Goal: Information Seeking & Learning: Learn about a topic

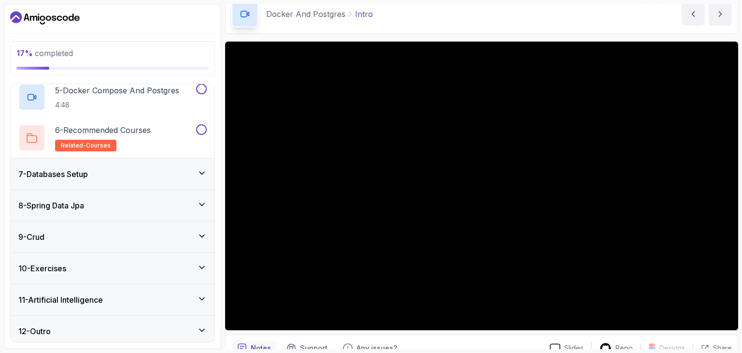
scroll to position [360, 0]
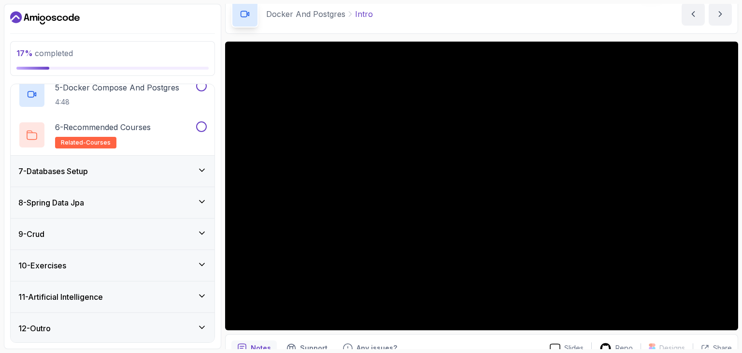
click at [90, 284] on div "11 - Artificial Intelligence" at bounding box center [113, 296] width 204 height 31
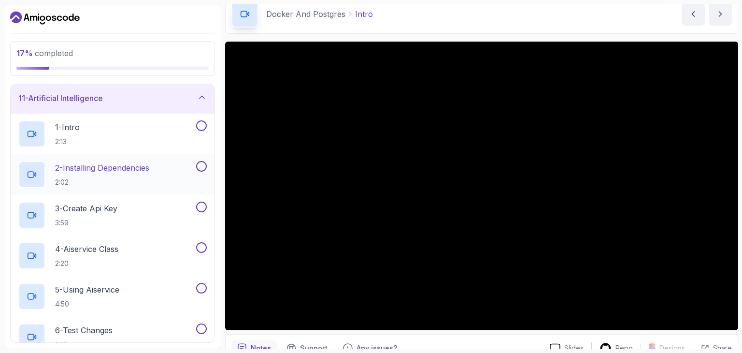
scroll to position [304, 0]
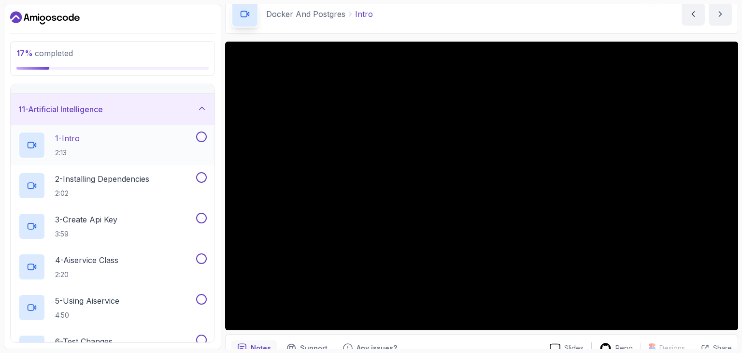
click at [97, 144] on div "1 - Intro 2:13" at bounding box center [106, 144] width 176 height 27
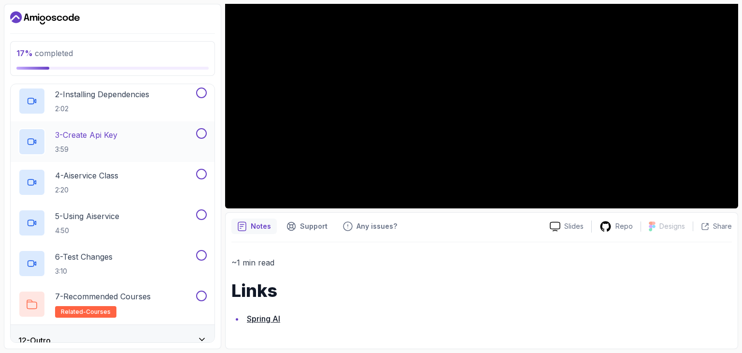
scroll to position [401, 0]
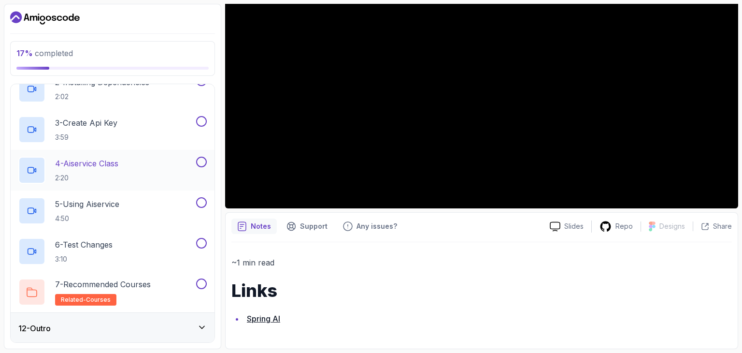
click at [118, 166] on p "4 - Aiservice Class" at bounding box center [86, 164] width 63 height 12
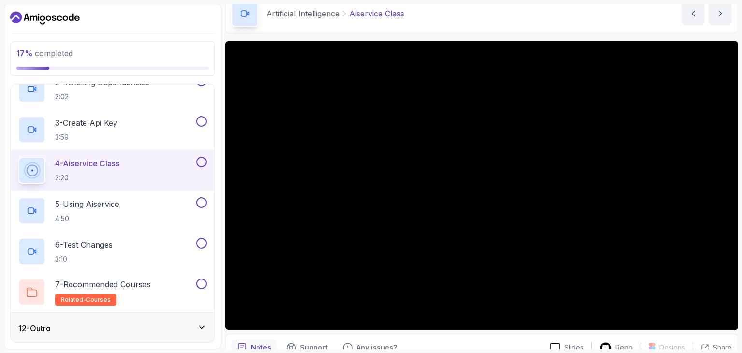
scroll to position [48, 0]
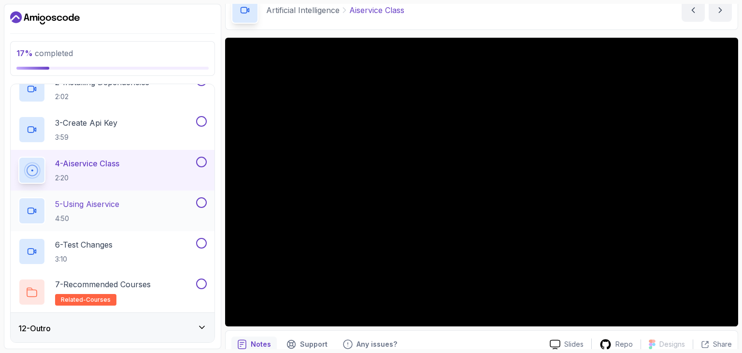
click at [105, 206] on p "5 - Using Aiservice" at bounding box center [87, 204] width 64 height 12
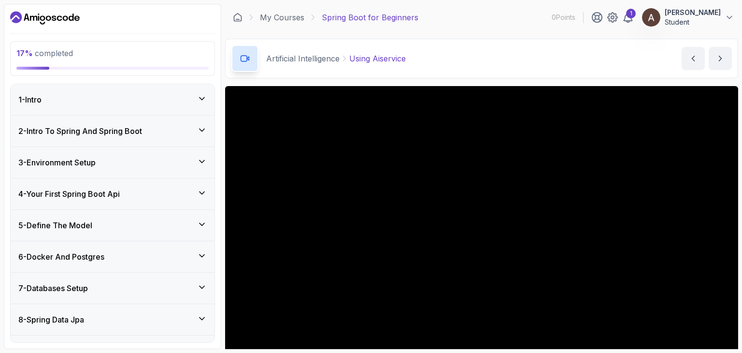
click at [157, 130] on div "2 - Intro To Spring And Spring Boot" at bounding box center [112, 131] width 188 height 12
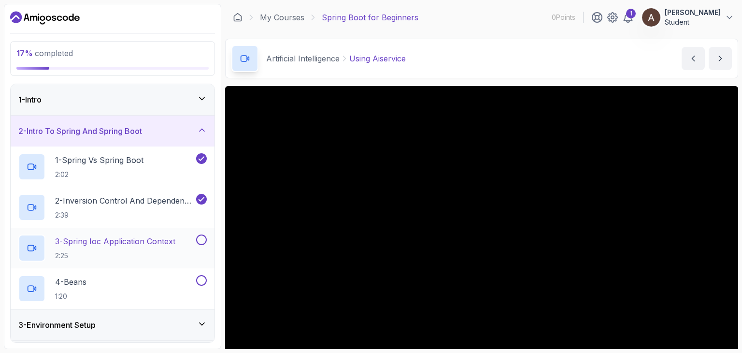
click at [158, 245] on p "3 - Spring Ioc Application Context" at bounding box center [115, 241] width 120 height 12
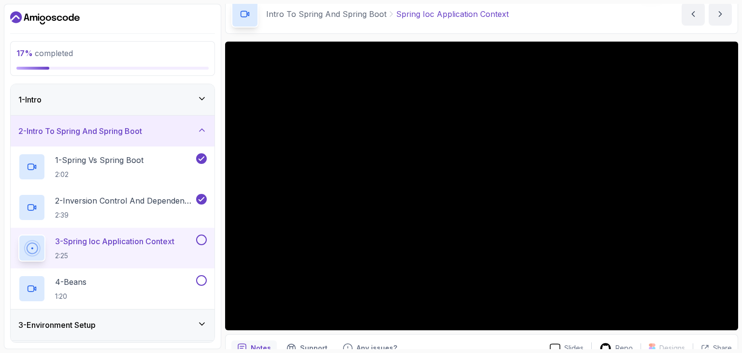
scroll to position [48, 0]
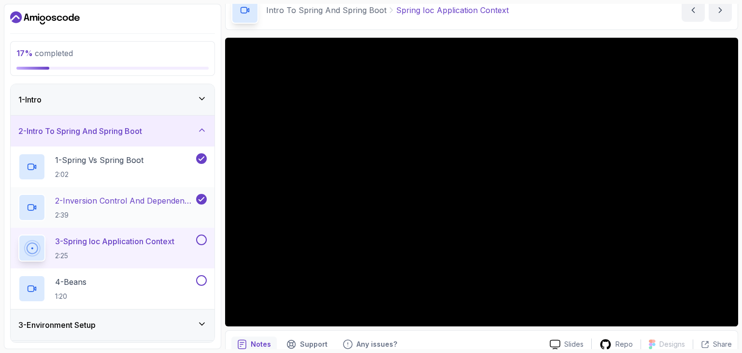
click at [141, 219] on p "2:39" at bounding box center [124, 215] width 139 height 10
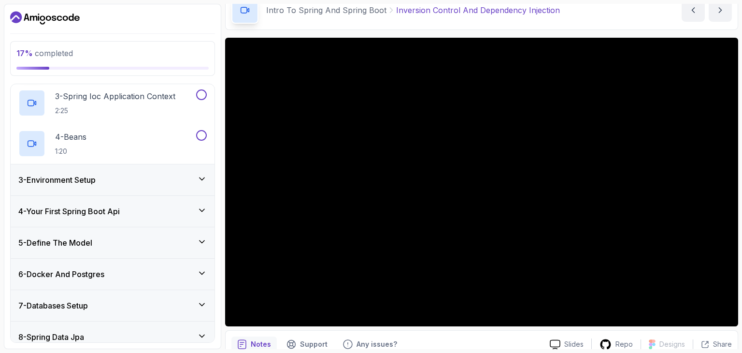
click at [96, 181] on h3 "3 - Environment Setup" at bounding box center [56, 180] width 77 height 12
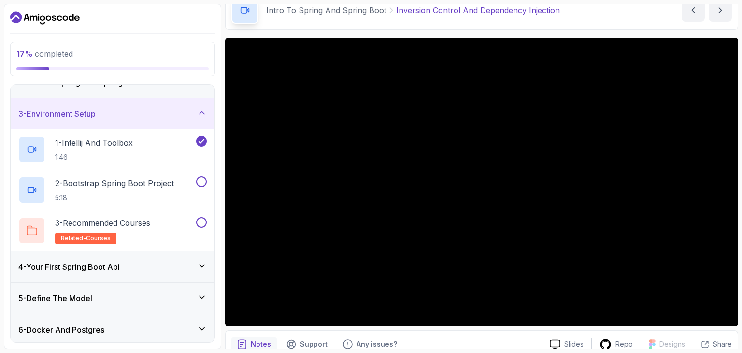
scroll to position [45, 0]
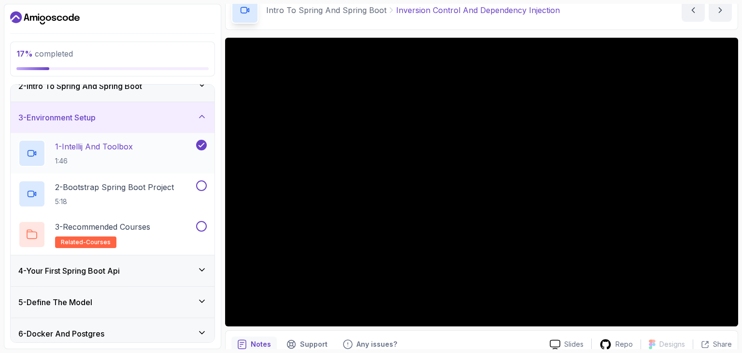
click at [146, 145] on div "1 - Intellij And Toolbox 1:46" at bounding box center [106, 153] width 176 height 27
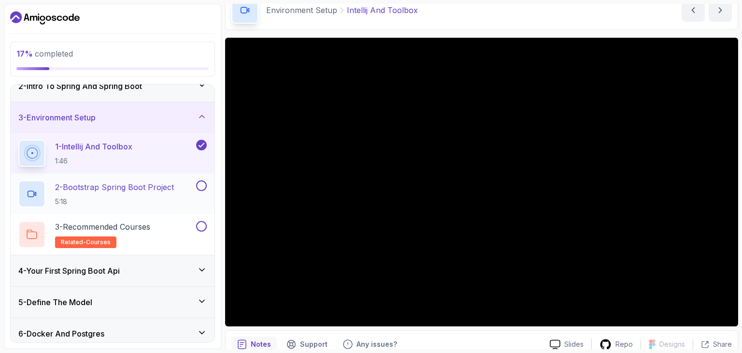
click at [94, 189] on p "2 - Bootstrap Spring Boot Project" at bounding box center [114, 187] width 119 height 12
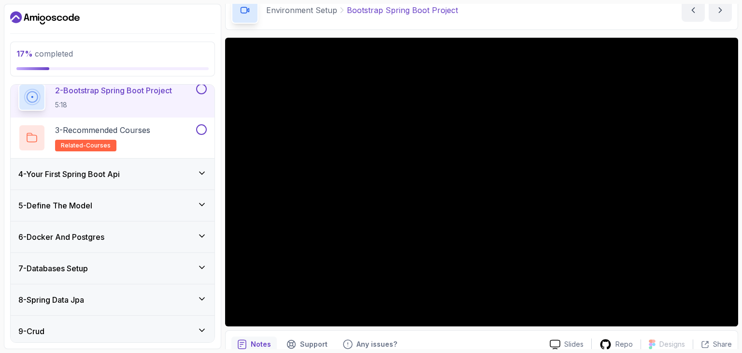
click at [100, 166] on div "4 - Your First Spring Boot Api" at bounding box center [113, 173] width 204 height 31
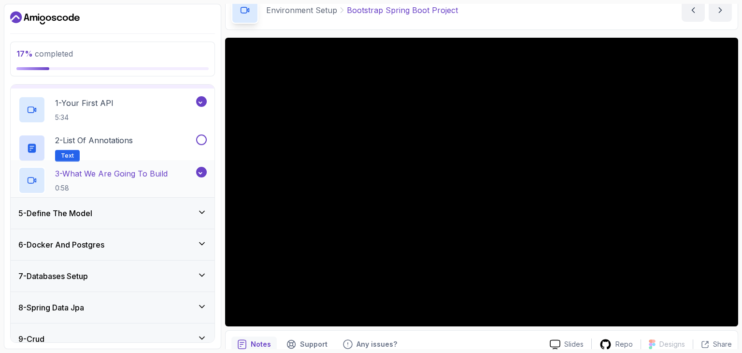
scroll to position [117, 0]
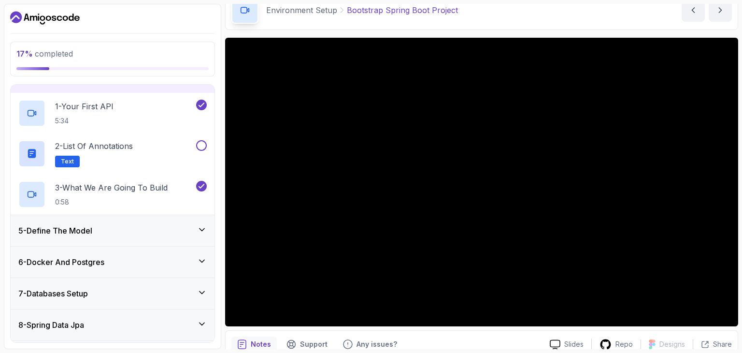
click at [153, 225] on div "5 - Define The Model" at bounding box center [112, 231] width 188 height 12
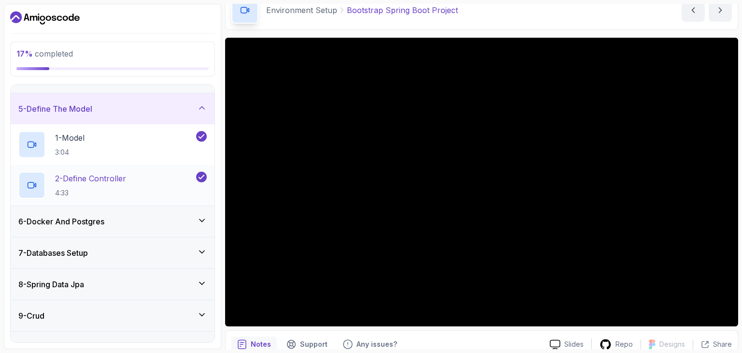
click at [147, 193] on div "2 - Define Controller 4:33" at bounding box center [106, 185] width 176 height 27
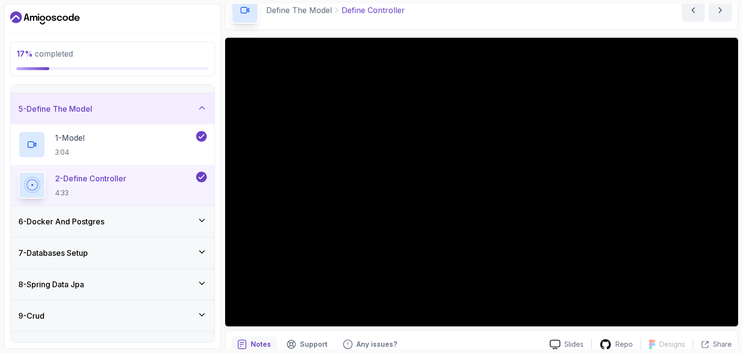
click at [112, 218] on div "6 - Docker And Postgres" at bounding box center [112, 222] width 188 height 12
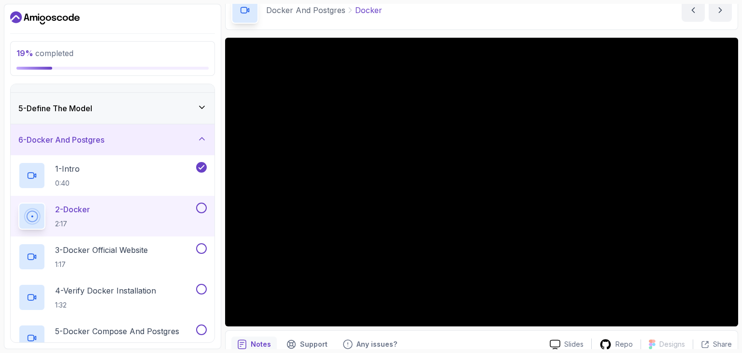
click at [123, 118] on div "5 - Define The Model" at bounding box center [113, 108] width 204 height 31
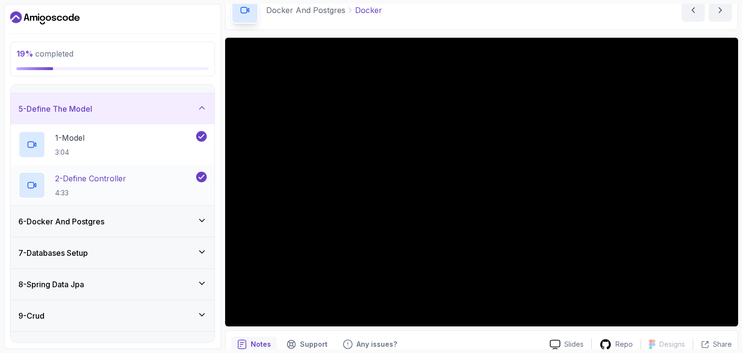
click at [120, 173] on p "2 - Define Controller" at bounding box center [90, 179] width 71 height 12
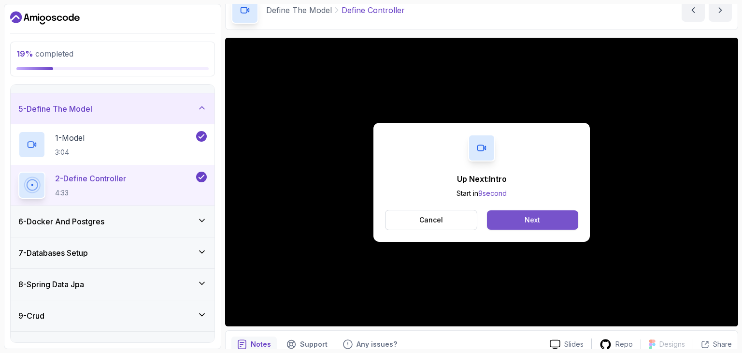
click at [543, 214] on button "Next" at bounding box center [532, 219] width 91 height 19
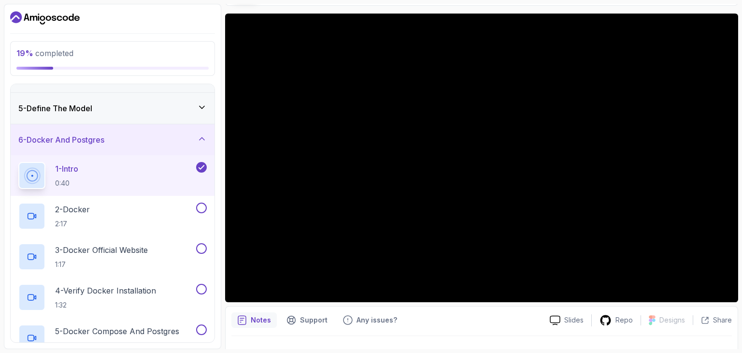
scroll to position [93, 0]
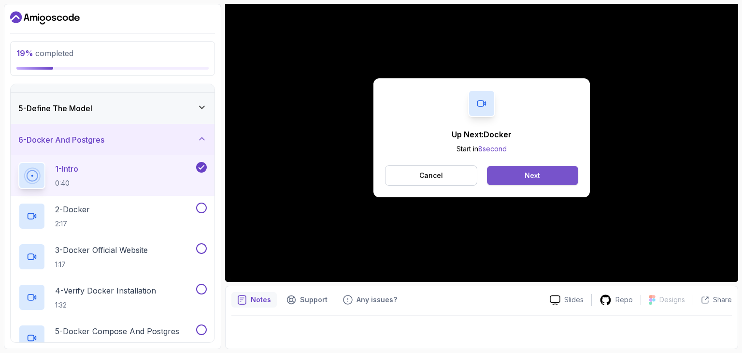
click at [558, 169] on button "Next" at bounding box center [532, 175] width 91 height 19
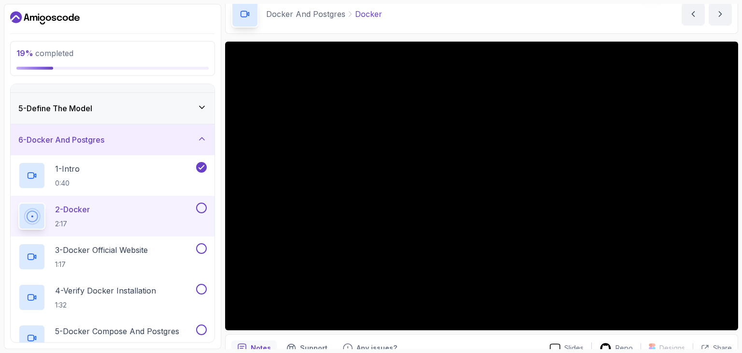
scroll to position [93, 0]
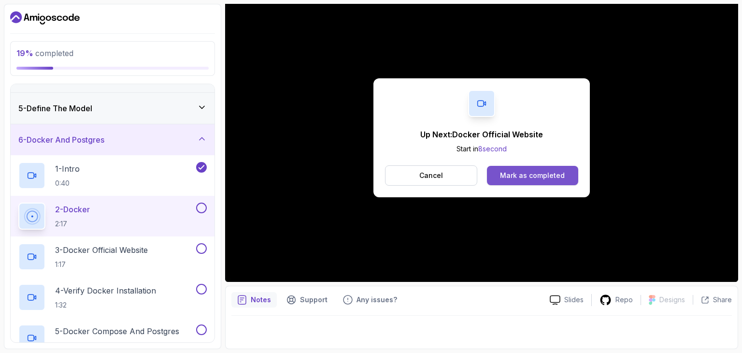
click at [515, 171] on div "Mark as completed" at bounding box center [532, 176] width 65 height 10
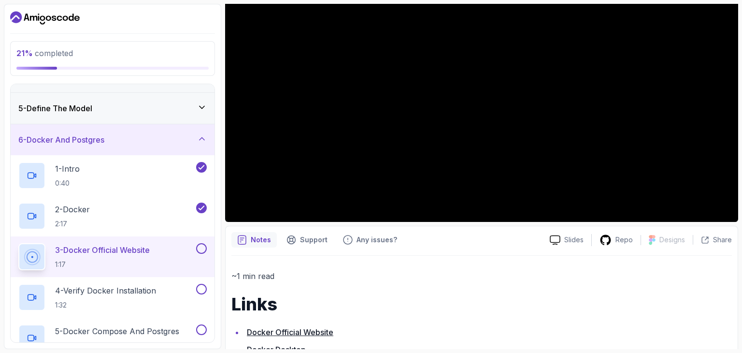
scroll to position [157, 0]
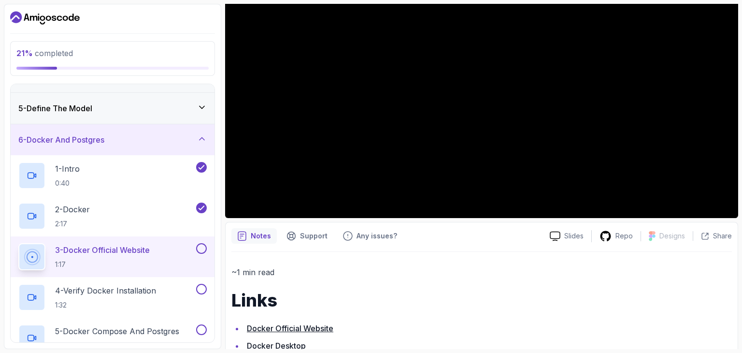
click at [294, 329] on link "Docker Official Website" at bounding box center [290, 328] width 86 height 10
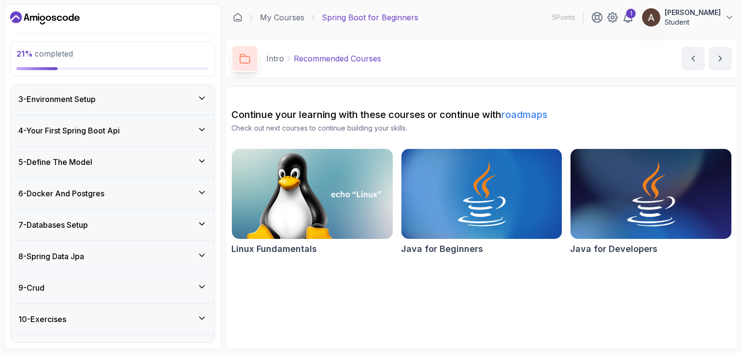
click at [141, 190] on div "6 - Docker And Postgres" at bounding box center [112, 193] width 188 height 12
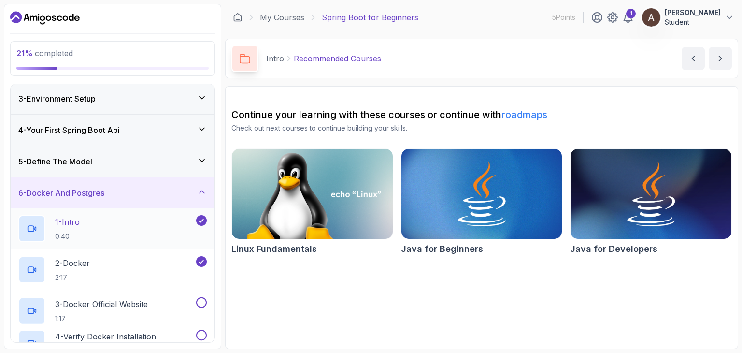
scroll to position [64, 0]
click at [128, 304] on p "3 - Docker Official Website" at bounding box center [101, 303] width 93 height 12
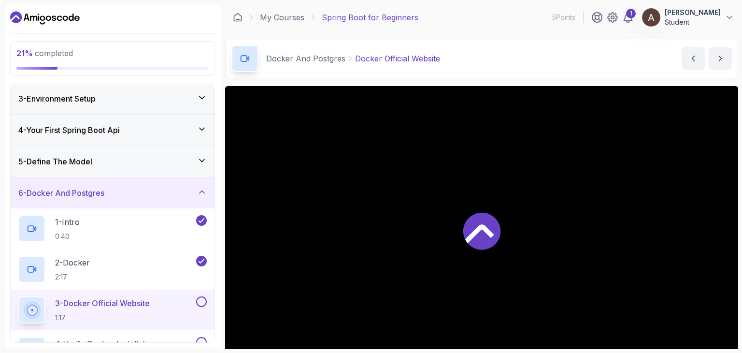
click at [478, 240] on icon at bounding box center [481, 230] width 37 height 37
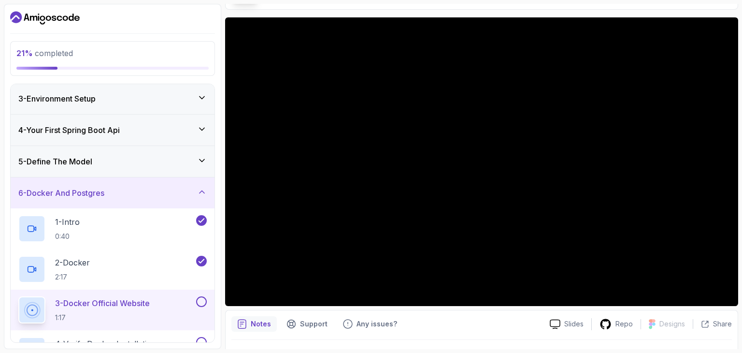
scroll to position [97, 0]
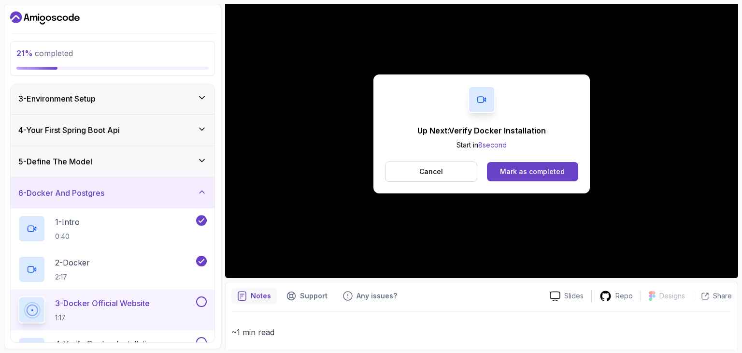
click at [135, 309] on h2 "3 - Docker Official Website 1:17" at bounding box center [102, 309] width 95 height 25
click at [341, 179] on div "Up Next: Verify Docker Installation Start in 7 second Cancel Mark as completed" at bounding box center [481, 133] width 513 height 288
click at [437, 170] on p "Cancel" at bounding box center [431, 172] width 24 height 10
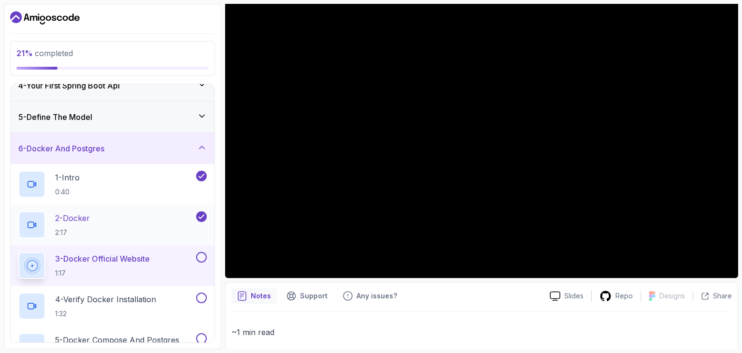
scroll to position [112, 0]
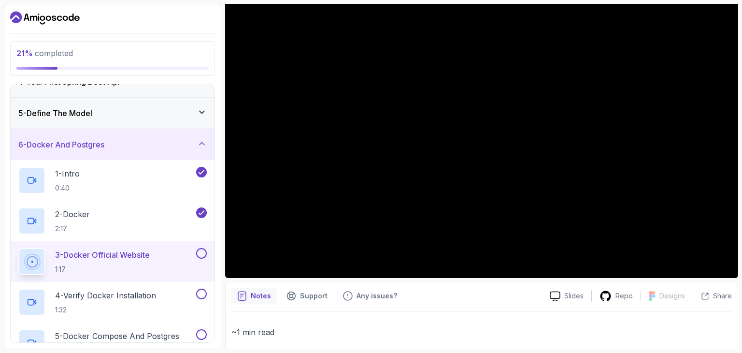
click at [203, 251] on button at bounding box center [201, 253] width 11 height 11
click at [164, 288] on div "4 - Verify Docker Installation 1:32" at bounding box center [106, 301] width 176 height 27
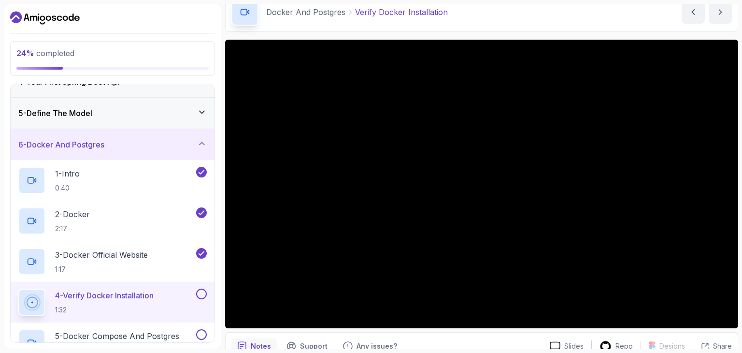
scroll to position [48, 0]
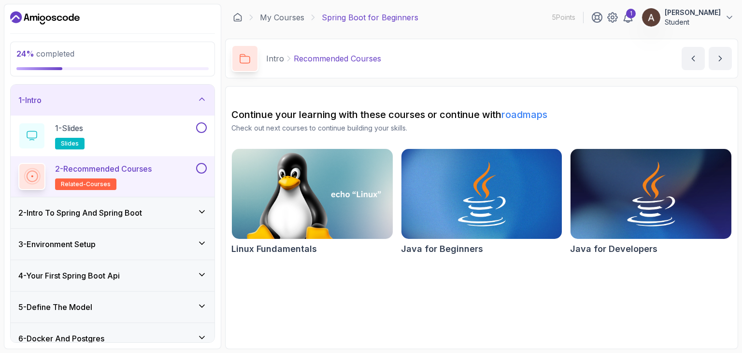
click at [145, 242] on div "3 - Environment Setup" at bounding box center [112, 244] width 188 height 12
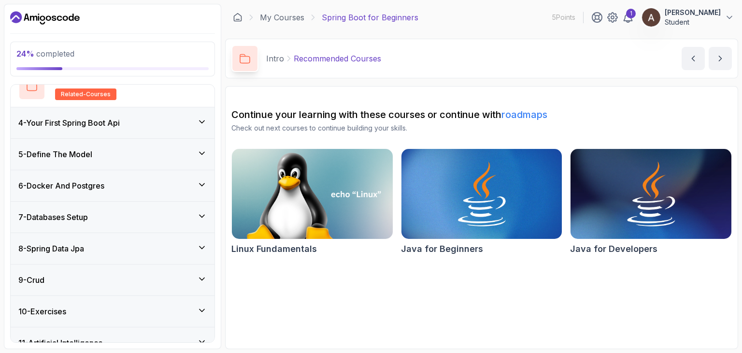
click at [126, 216] on div "7 - Databases Setup" at bounding box center [112, 217] width 188 height 12
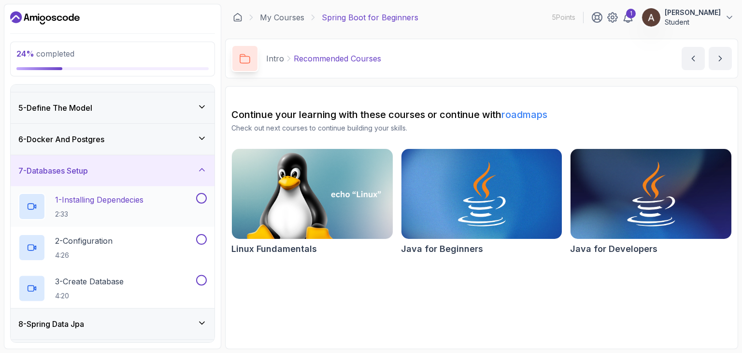
scroll to position [117, 0]
click at [148, 141] on div "6 - Docker And Postgres" at bounding box center [112, 140] width 188 height 12
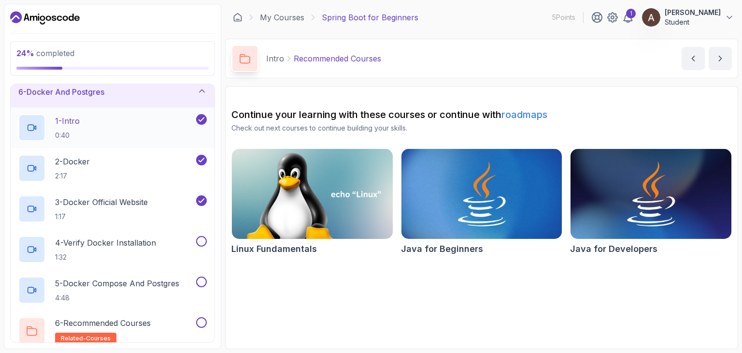
scroll to position [165, 0]
click at [126, 203] on p "3 - Docker Official Website" at bounding box center [101, 202] width 93 height 12
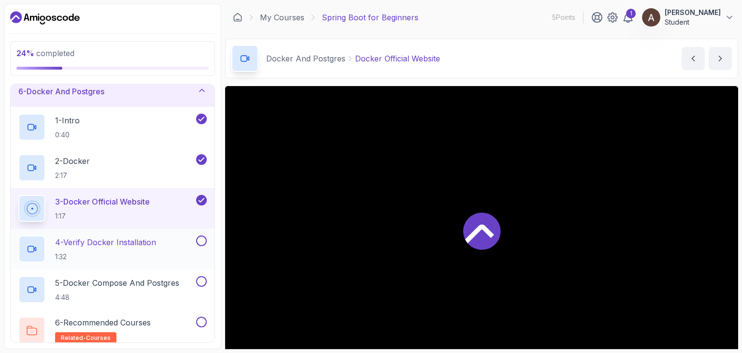
click at [137, 241] on p "4 - Verify Docker Installation" at bounding box center [105, 242] width 101 height 12
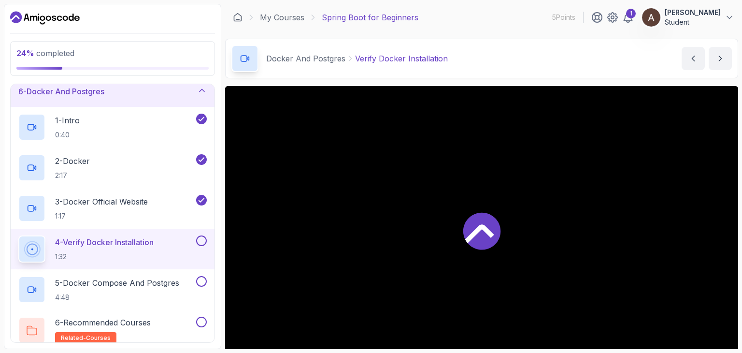
click at [470, 223] on icon at bounding box center [481, 230] width 37 height 37
click at [636, 15] on div "1" at bounding box center [631, 14] width 10 height 10
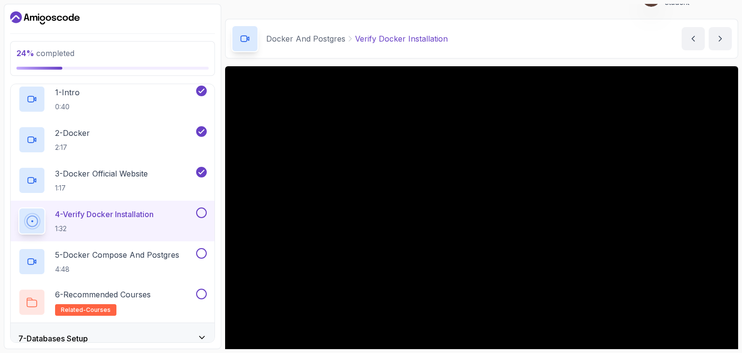
scroll to position [48, 0]
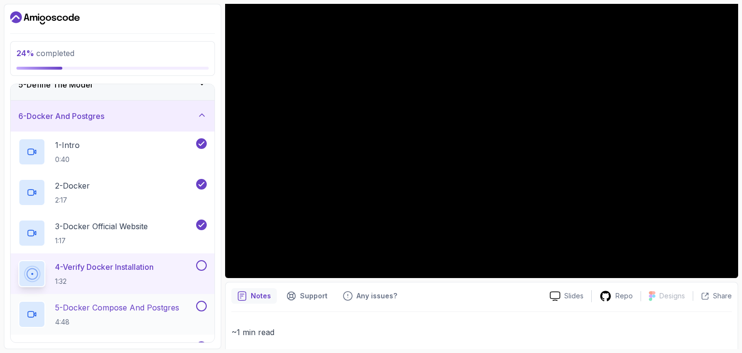
scroll to position [145, 0]
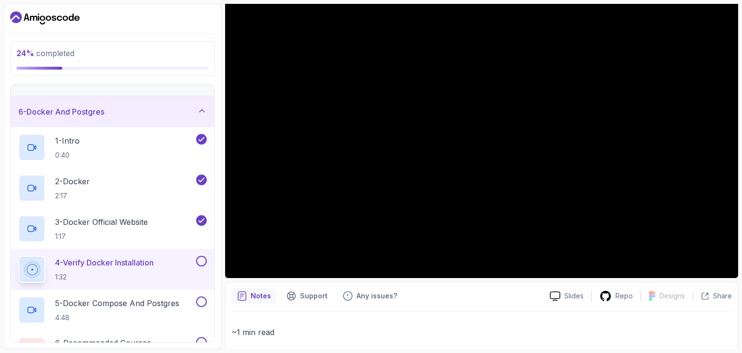
click at [144, 269] on h2 "4 - Verify Docker Installation 1:32" at bounding box center [104, 269] width 99 height 25
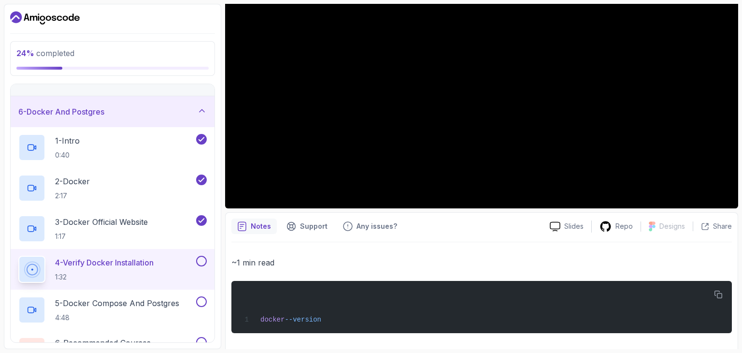
scroll to position [170, 0]
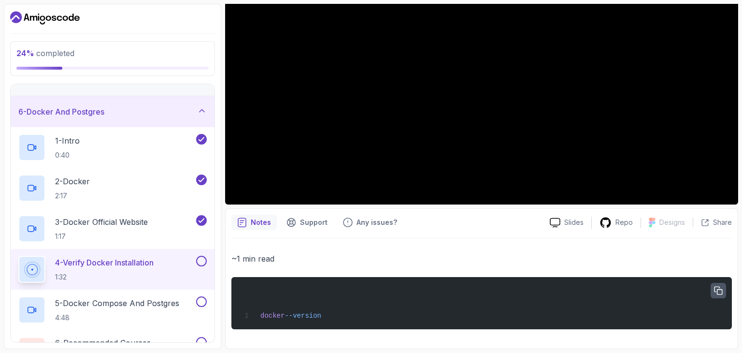
click at [720, 289] on icon "button" at bounding box center [719, 291] width 8 height 8
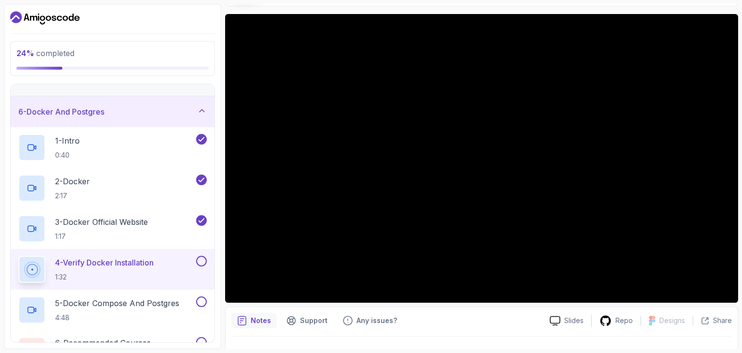
scroll to position [73, 0]
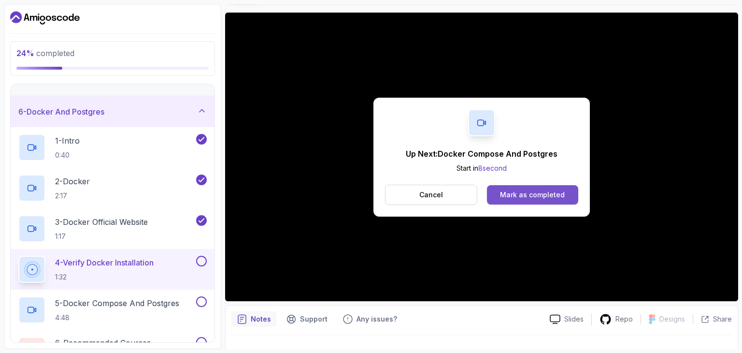
click at [543, 190] on div "Mark as completed" at bounding box center [532, 195] width 65 height 10
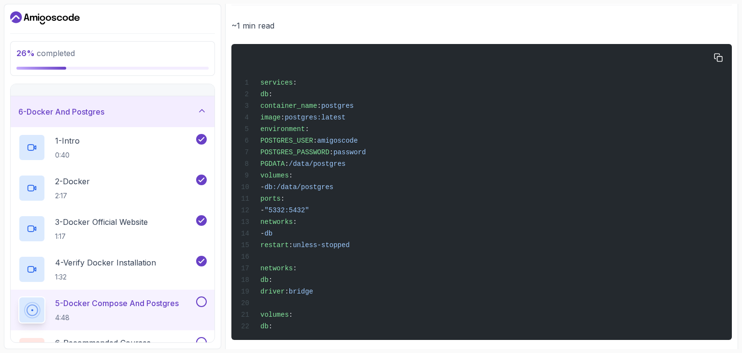
scroll to position [414, 0]
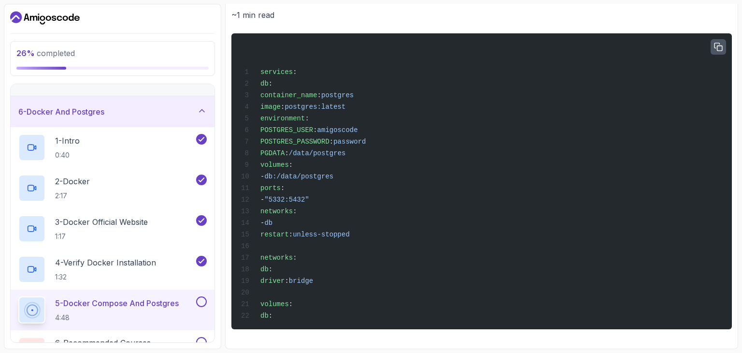
click at [719, 47] on icon "button" at bounding box center [718, 47] width 9 height 9
click at [423, 192] on div "services : db : container_name : postgres image : postgres:latest environment :…" at bounding box center [481, 181] width 485 height 284
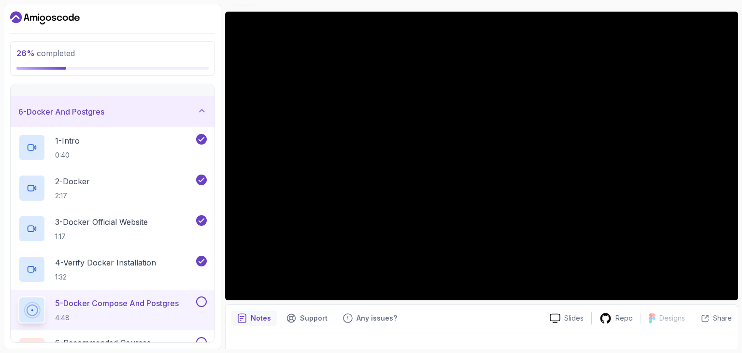
scroll to position [75, 0]
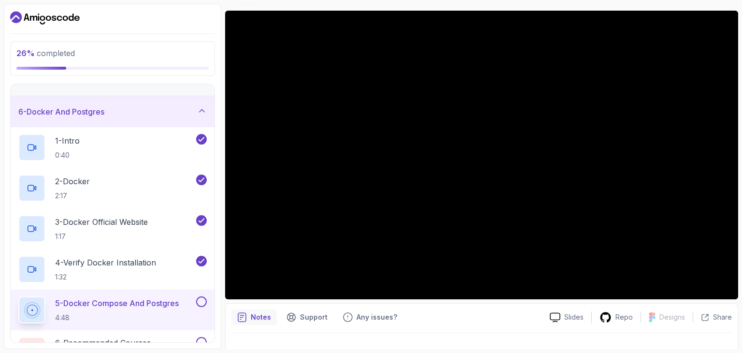
click at [448, 317] on div "Notes Support Any issues?" at bounding box center [386, 316] width 311 height 15
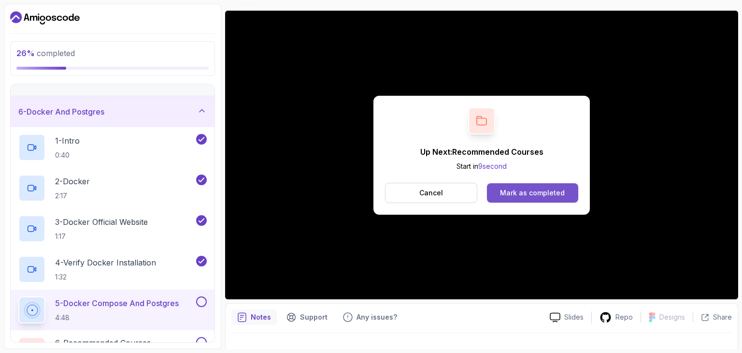
click at [541, 192] on div "Mark as completed" at bounding box center [532, 193] width 65 height 10
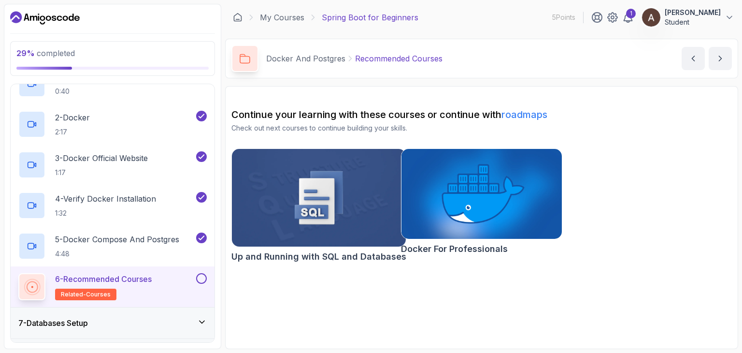
scroll to position [242, 0]
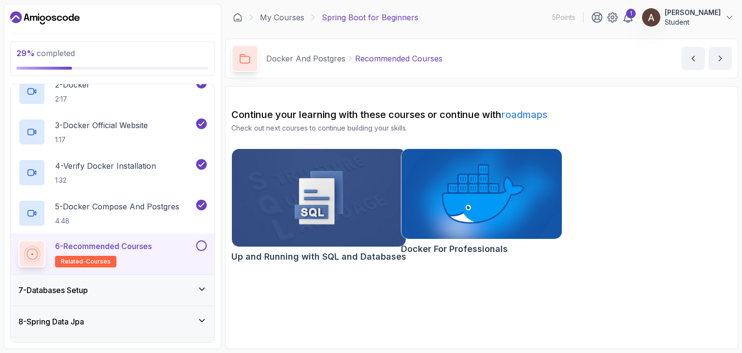
click at [168, 288] on div "7 - Databases Setup" at bounding box center [112, 290] width 188 height 12
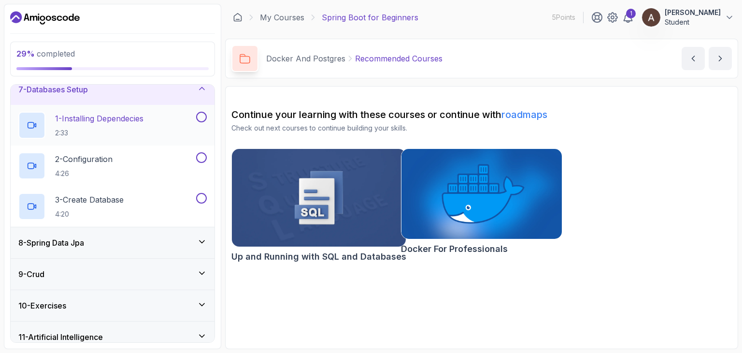
scroll to position [214, 0]
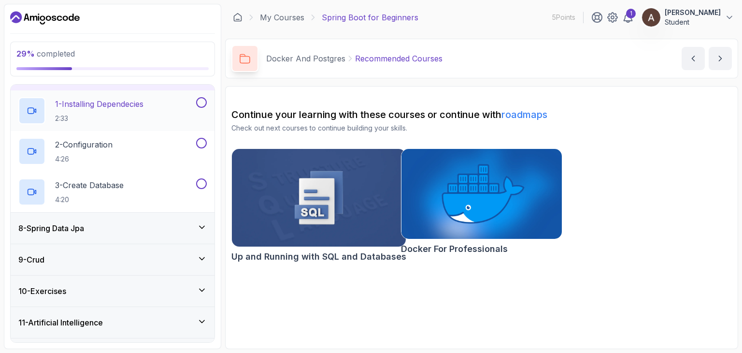
click at [154, 107] on div "1 - Installing Dependecies 2:33" at bounding box center [106, 110] width 176 height 27
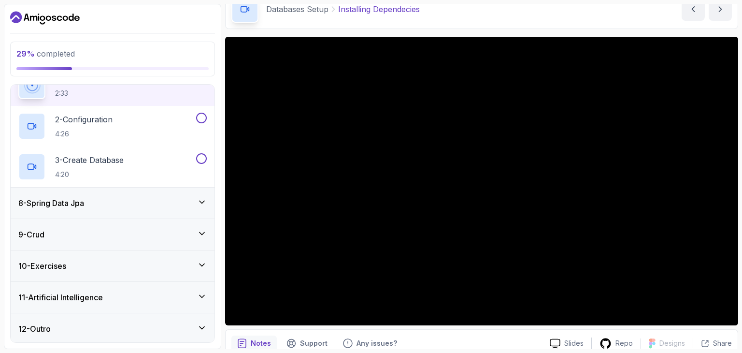
scroll to position [48, 0]
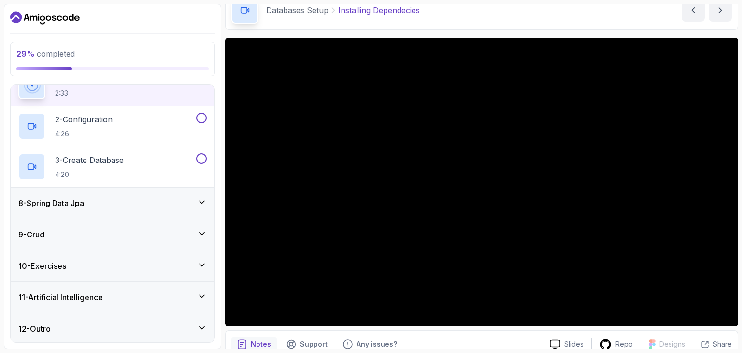
click at [742, 22] on section "29 % completed 1 - Intro 2 - Intro To Spring And Spring Boot 3 - Environment Se…" at bounding box center [371, 176] width 742 height 353
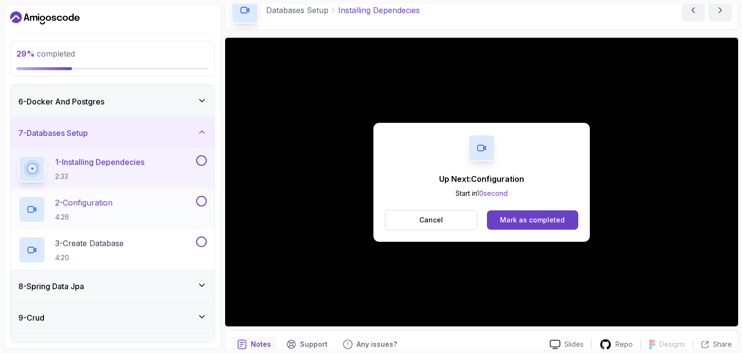
scroll to position [142, 0]
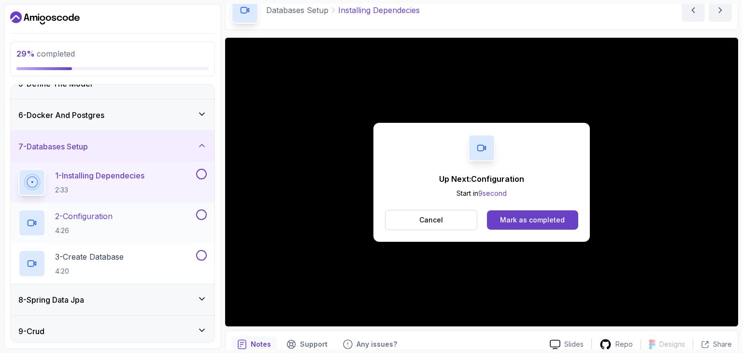
click at [128, 228] on div "2 - Configuration 4:26" at bounding box center [106, 222] width 176 height 27
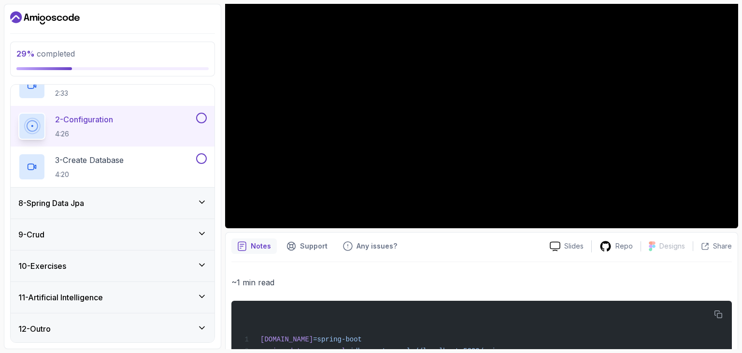
scroll to position [338, 0]
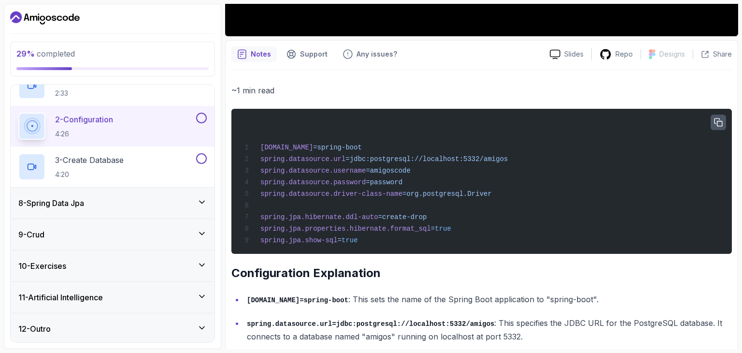
click at [715, 120] on icon "button" at bounding box center [719, 122] width 8 height 8
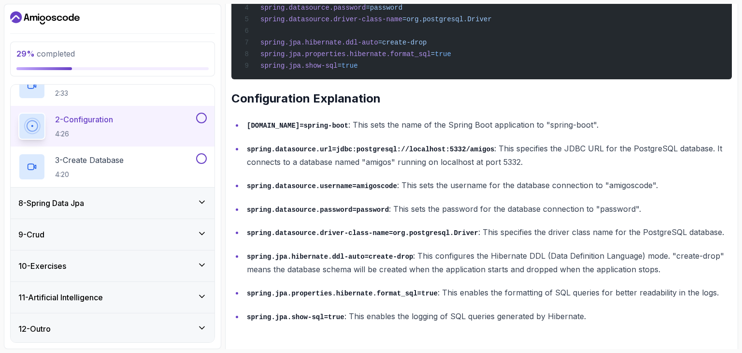
scroll to position [514, 0]
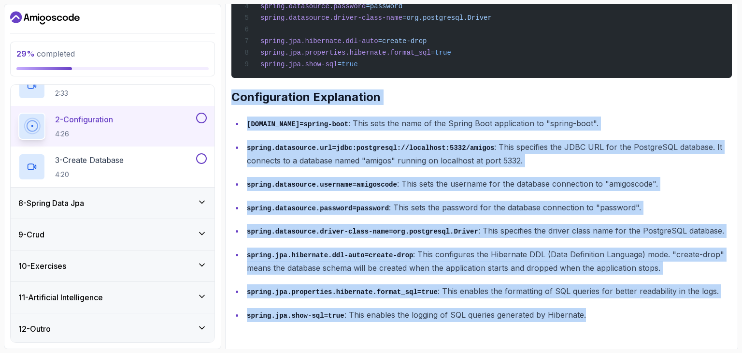
drag, startPoint x: 232, startPoint y: 95, endPoint x: 621, endPoint y: 312, distance: 445.6
click at [621, 312] on div "~1 min read spring.application.name =spring-boot spring.datasource.url =jdbc:po…" at bounding box center [481, 115] width 501 height 414
copy div "Configuration Explanation spring.application.name=spring-boot : This sets the n…"
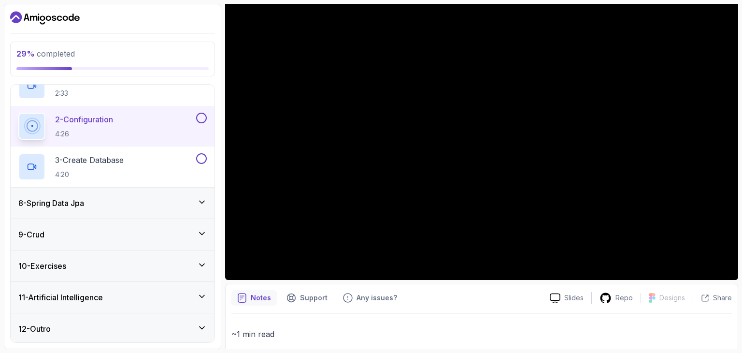
scroll to position [97, 0]
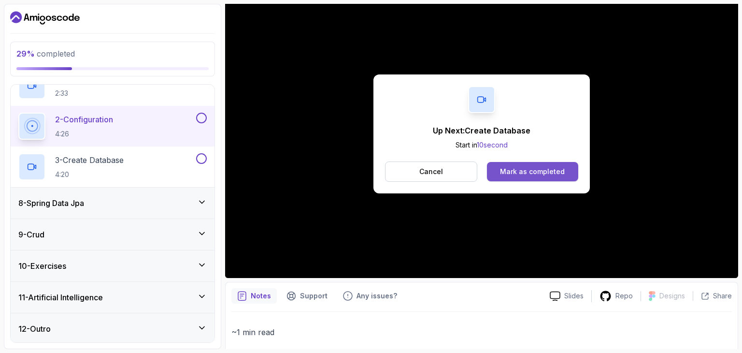
click at [539, 174] on div "Mark as completed" at bounding box center [532, 172] width 65 height 10
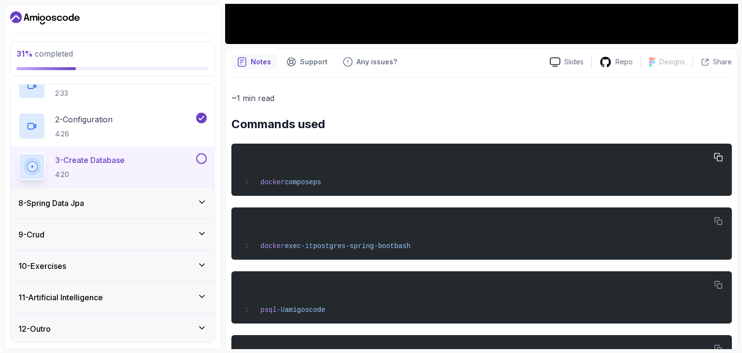
scroll to position [389, 0]
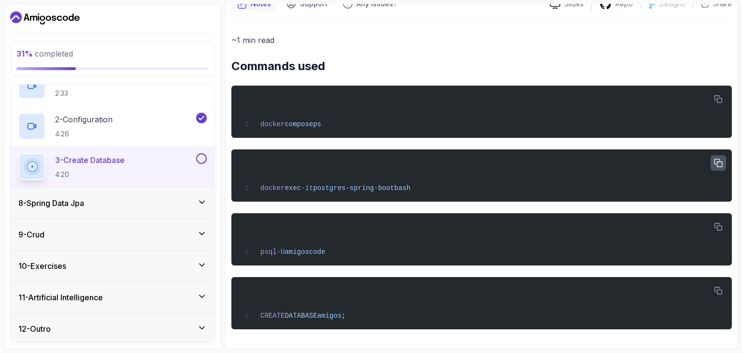
click at [722, 165] on icon "button" at bounding box center [719, 163] width 8 height 8
click at [717, 227] on icon "button" at bounding box center [718, 227] width 9 height 9
click at [716, 293] on icon "button" at bounding box center [718, 291] width 9 height 9
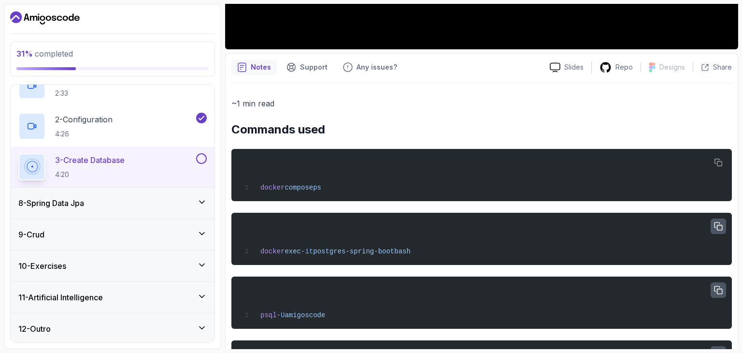
scroll to position [50, 0]
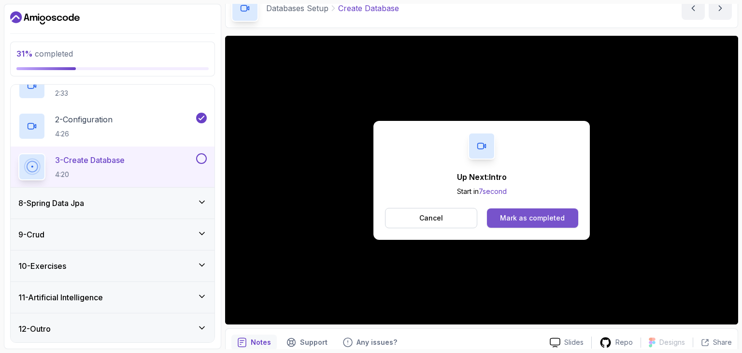
click at [515, 214] on div "Mark as completed" at bounding box center [532, 218] width 65 height 10
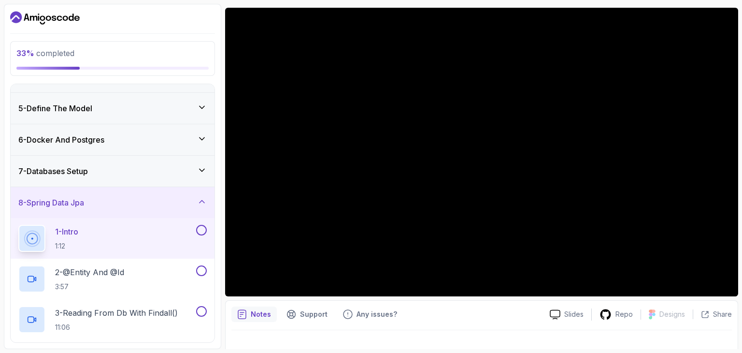
scroll to position [93, 0]
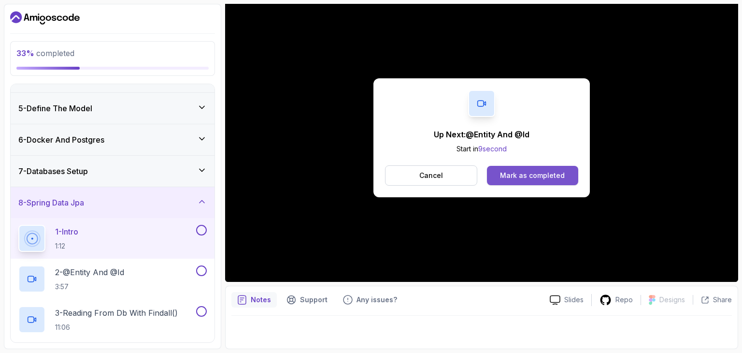
click at [525, 173] on div "Mark as completed" at bounding box center [532, 176] width 65 height 10
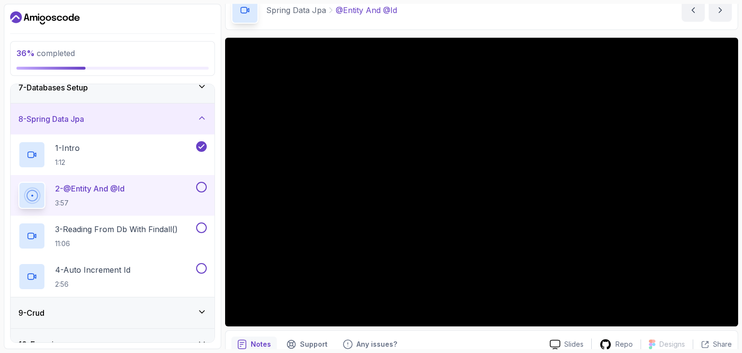
scroll to position [214, 0]
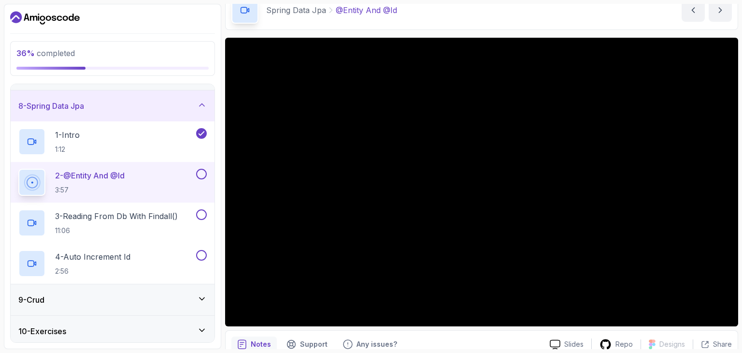
click at [147, 296] on div "9 - Crud" at bounding box center [112, 300] width 188 height 12
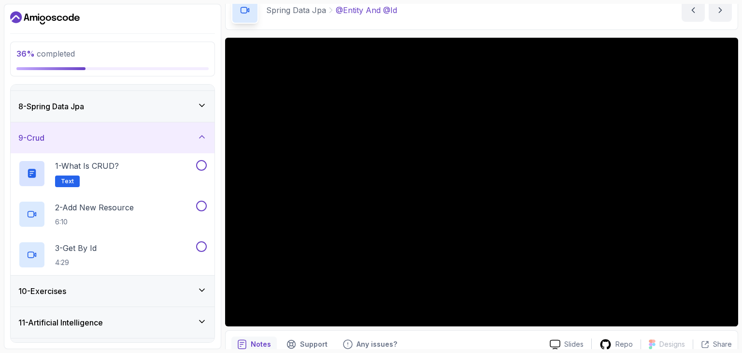
click at [172, 292] on div "10 - Exercises" at bounding box center [112, 291] width 188 height 12
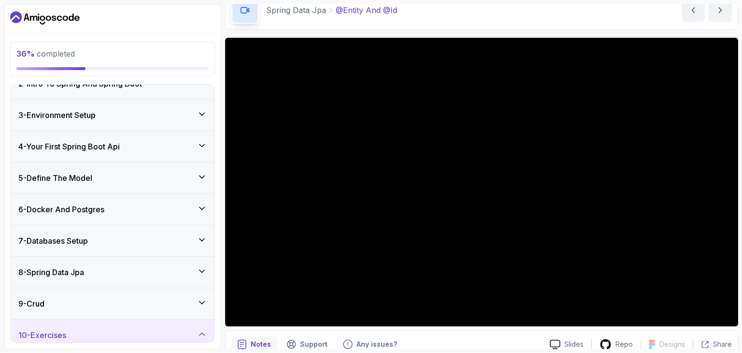
scroll to position [48, 0]
click at [141, 269] on div "8 - Spring Data Jpa" at bounding box center [112, 272] width 188 height 12
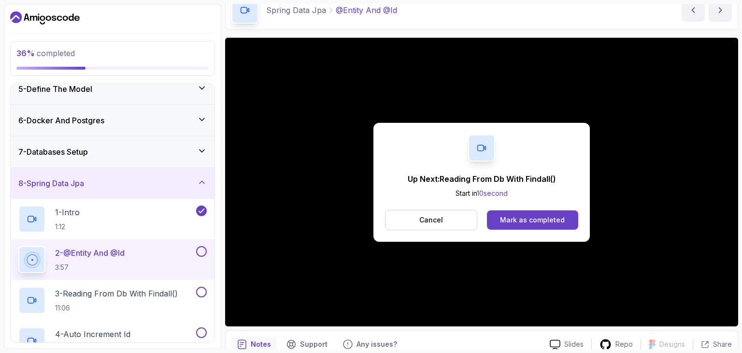
scroll to position [145, 0]
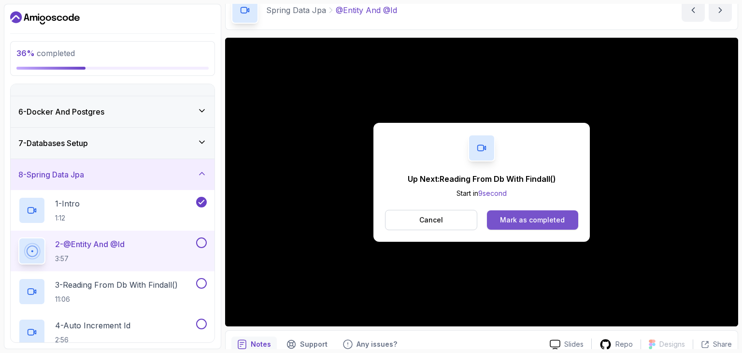
click at [524, 217] on div "Mark as completed" at bounding box center [532, 220] width 65 height 10
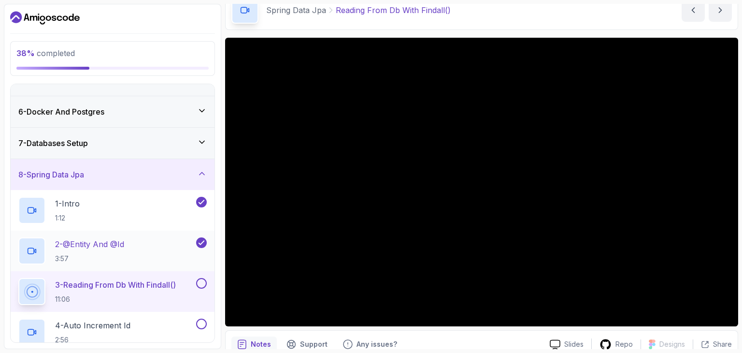
click at [152, 254] on div "2 - @Entity And @Id 3:57" at bounding box center [106, 250] width 176 height 27
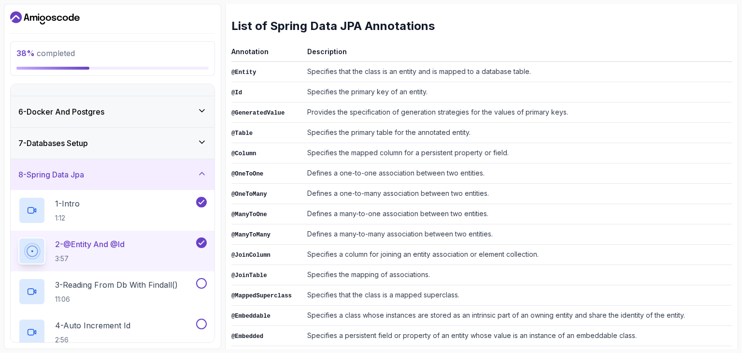
scroll to position [428, 0]
drag, startPoint x: 528, startPoint y: 266, endPoint x: 531, endPoint y: 272, distance: 6.7
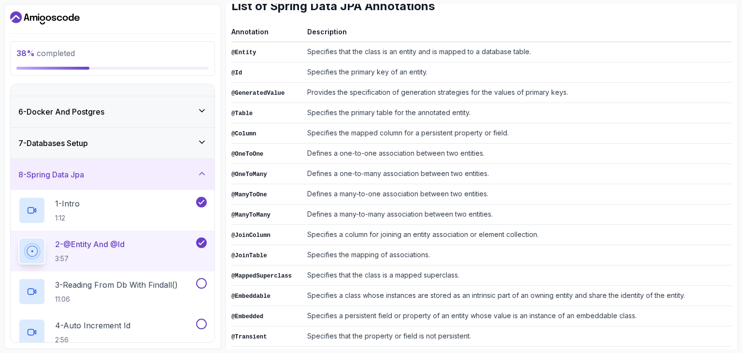
scroll to position [476, 0]
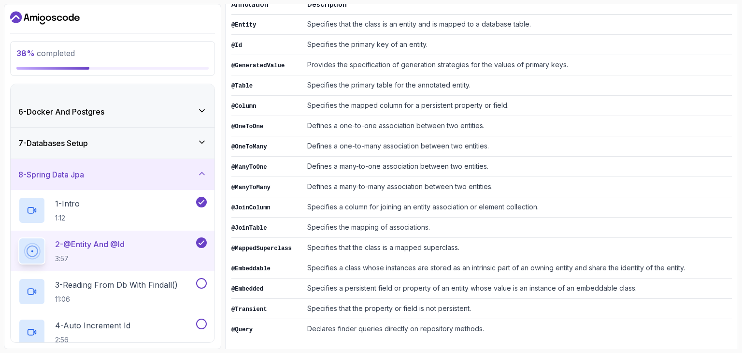
drag, startPoint x: 531, startPoint y: 272, endPoint x: 393, endPoint y: 184, distance: 163.4
click at [393, 184] on td "Defines a many-to-many association between two entities." at bounding box center [517, 187] width 429 height 20
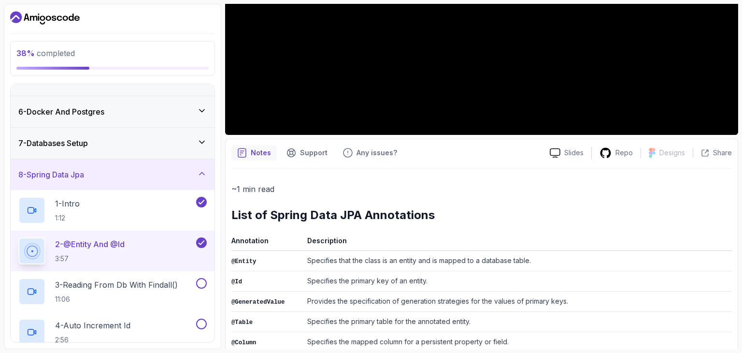
scroll to position [234, 0]
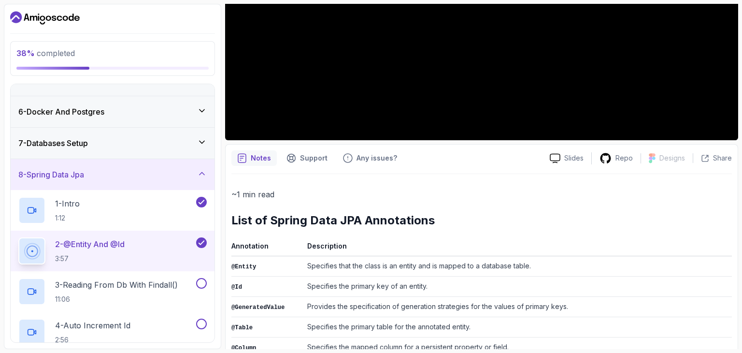
click at [231, 263] on code "@Entity" at bounding box center [243, 266] width 25 height 7
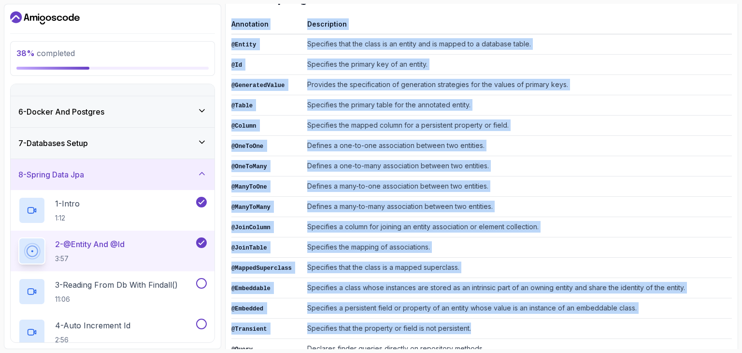
scroll to position [476, 0]
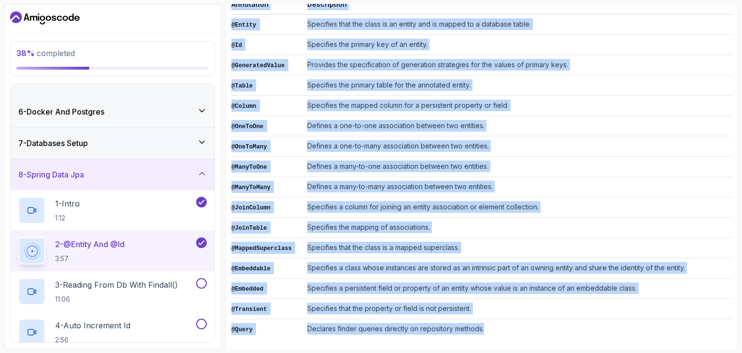
drag, startPoint x: 233, startPoint y: 265, endPoint x: 499, endPoint y: 319, distance: 271.2
click at [499, 319] on div "Notes Support Any issues? Slides Repo Designs Design not available Share ~1 min…" at bounding box center [481, 130] width 513 height 456
copy div "Annotation Description @Entity Specifies that the class is an entity and is map…"
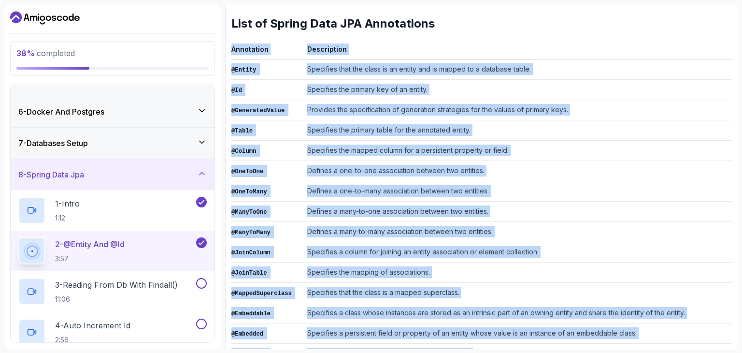
scroll to position [283, 0]
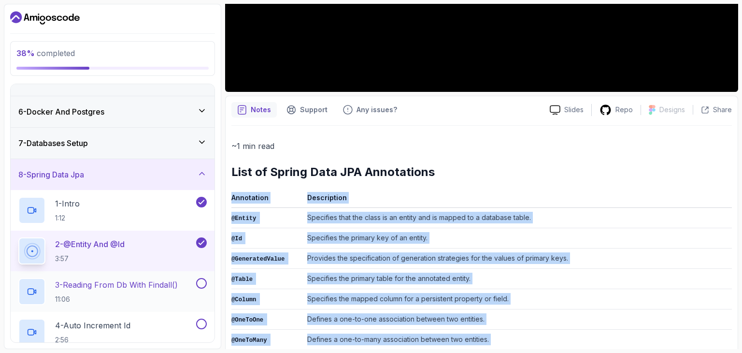
click at [187, 284] on div "3 - Reading From Db With Findall() 11:06" at bounding box center [106, 291] width 176 height 27
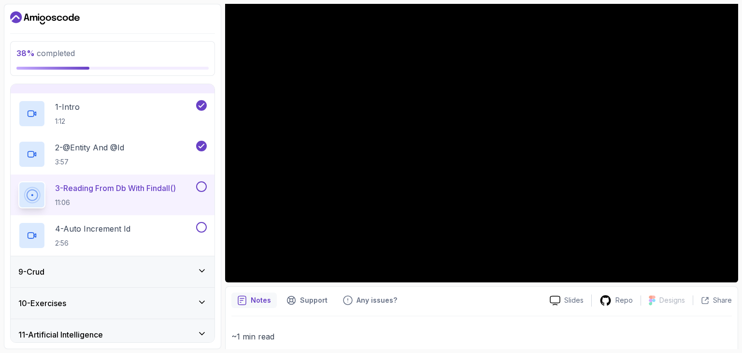
scroll to position [97, 0]
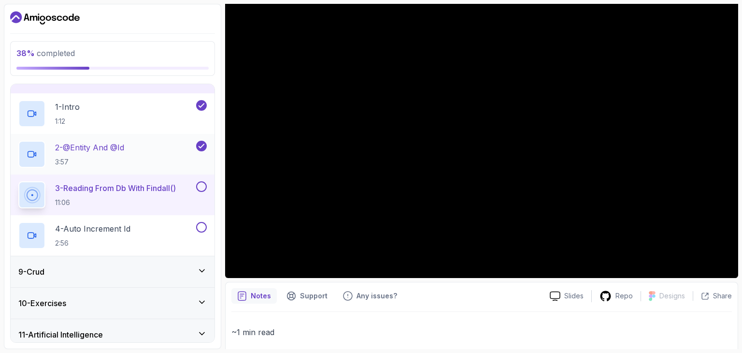
click at [130, 163] on div "2 - @Entity And @Id 3:57" at bounding box center [106, 154] width 176 height 27
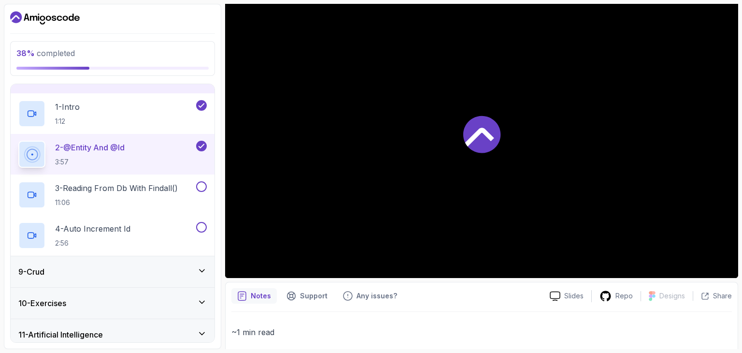
click at [491, 142] on icon at bounding box center [481, 133] width 37 height 37
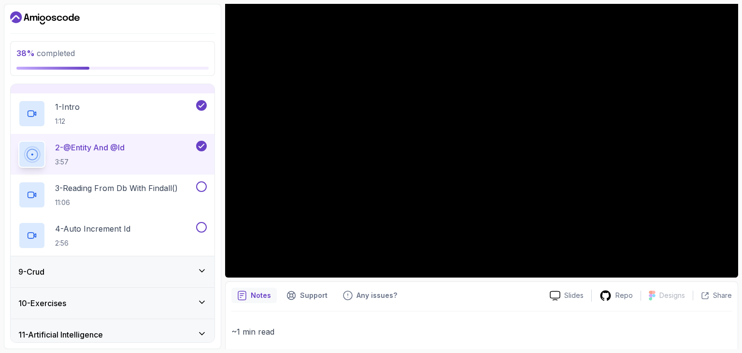
scroll to position [97, 0]
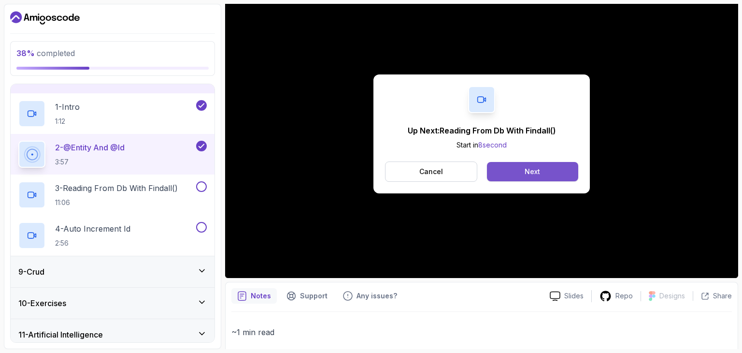
click at [510, 178] on button "Next" at bounding box center [532, 171] width 91 height 19
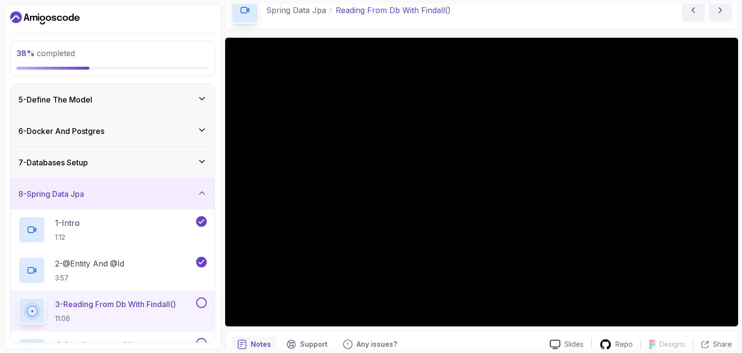
scroll to position [86, 0]
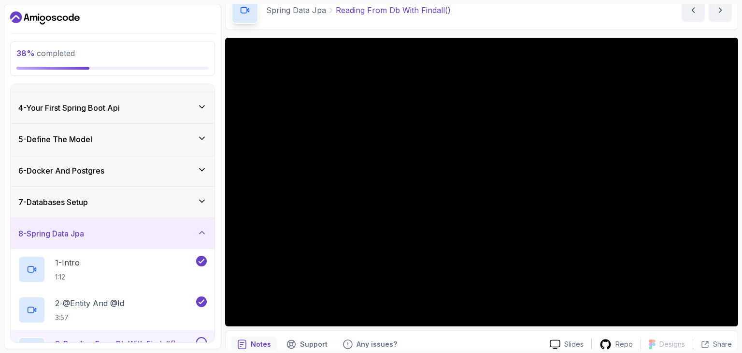
click at [199, 193] on div "7 - Databases Setup" at bounding box center [113, 202] width 204 height 31
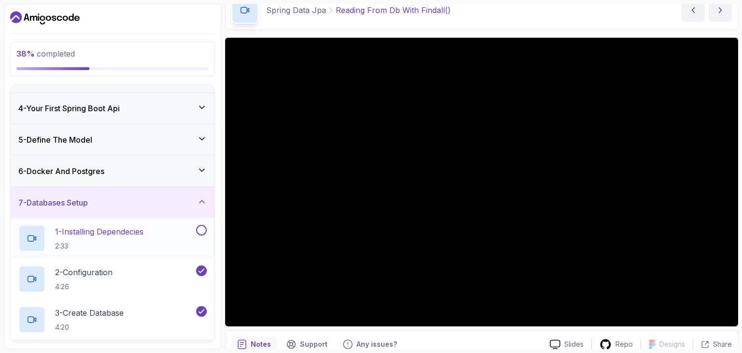
click at [203, 228] on button at bounding box center [201, 230] width 11 height 11
click at [199, 162] on div "6 - Docker And Postgres" at bounding box center [113, 171] width 204 height 31
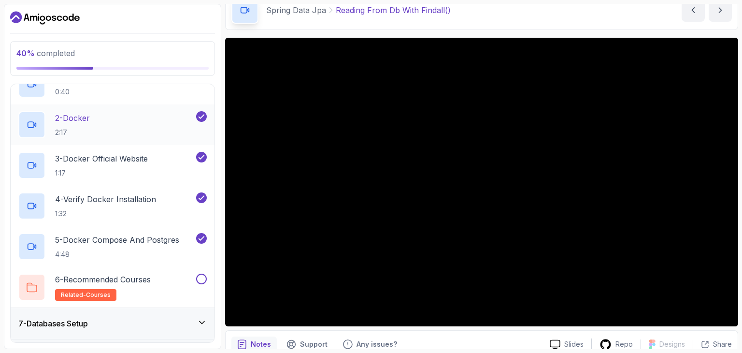
scroll to position [231, 0]
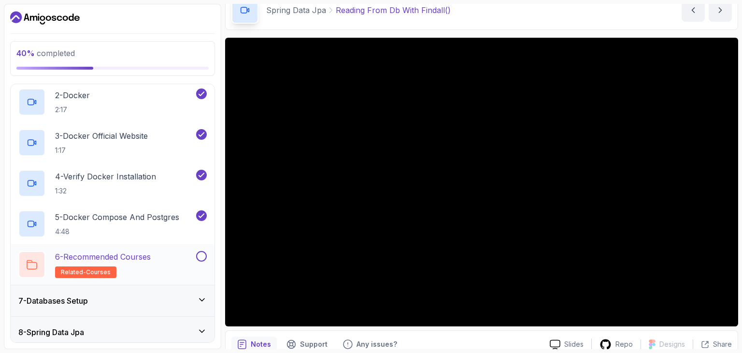
click at [202, 254] on button at bounding box center [201, 256] width 11 height 11
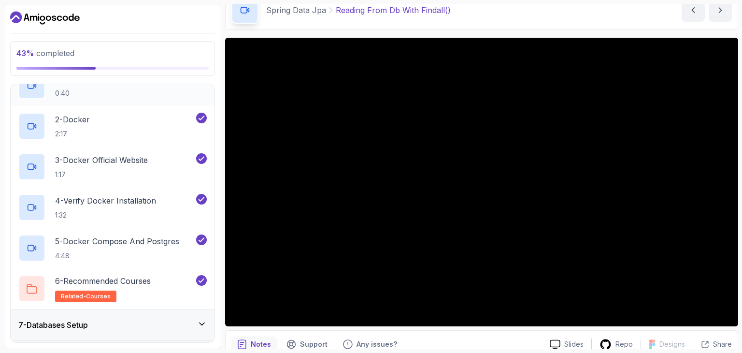
scroll to position [86, 0]
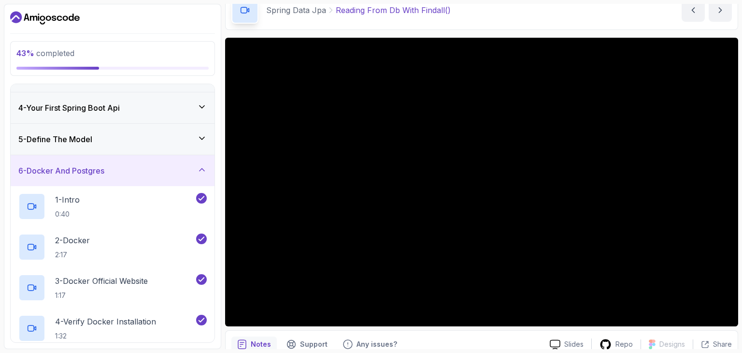
click at [199, 159] on div "6 - Docker And Postgres" at bounding box center [113, 170] width 204 height 31
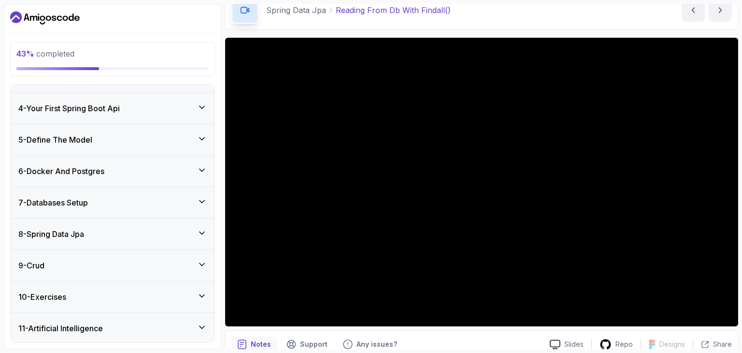
click at [202, 139] on icon at bounding box center [202, 139] width 10 height 10
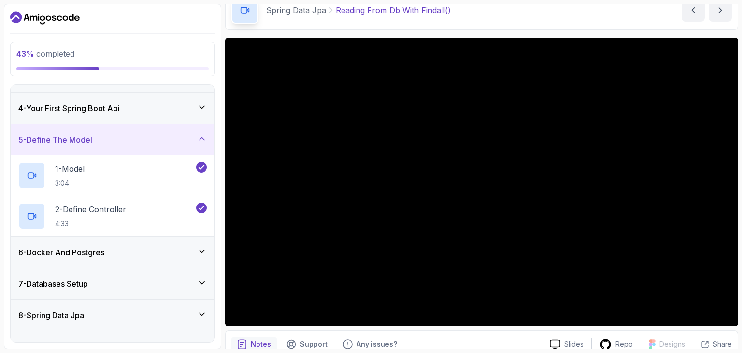
click at [211, 116] on div "4 - Your First Spring Boot Api" at bounding box center [113, 108] width 204 height 31
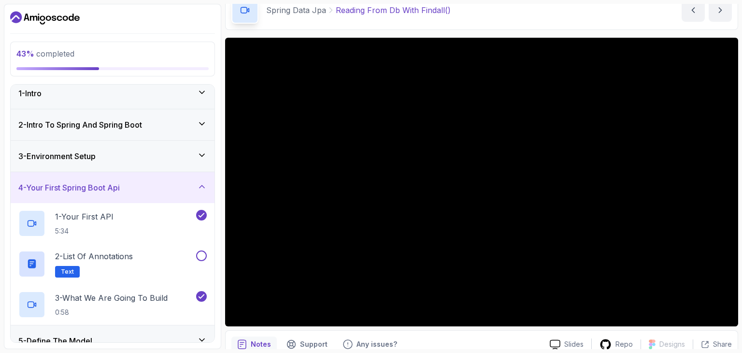
scroll to position [0, 0]
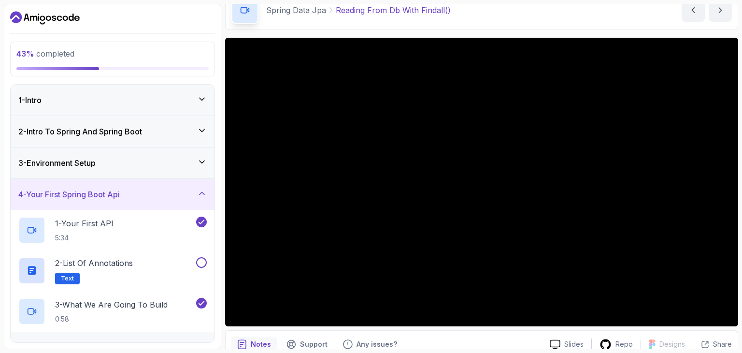
click at [199, 166] on div "3 - Environment Setup" at bounding box center [112, 163] width 188 height 12
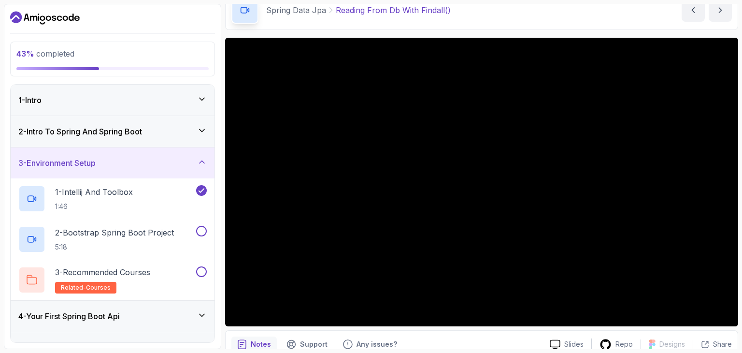
click at [200, 102] on icon at bounding box center [202, 99] width 10 height 10
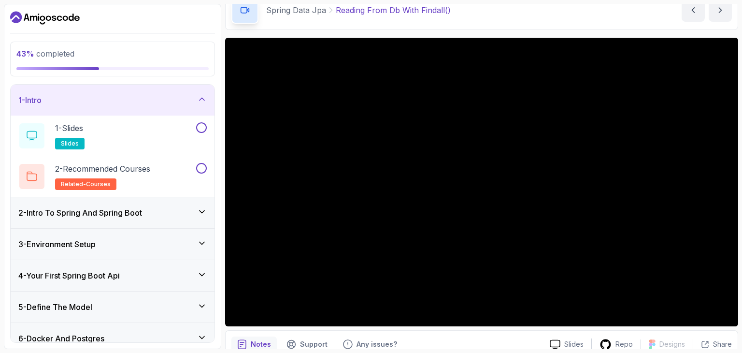
click at [200, 102] on icon at bounding box center [202, 99] width 10 height 10
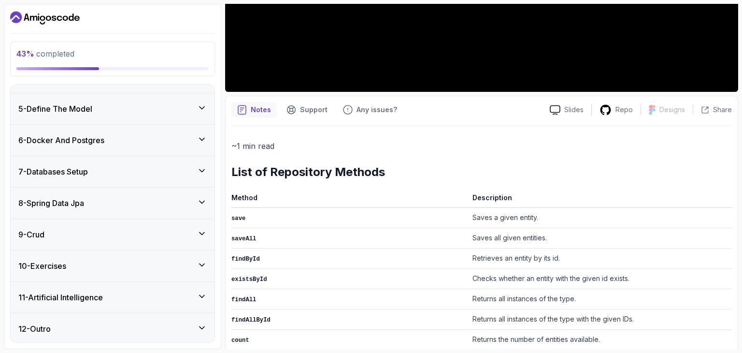
scroll to position [290, 0]
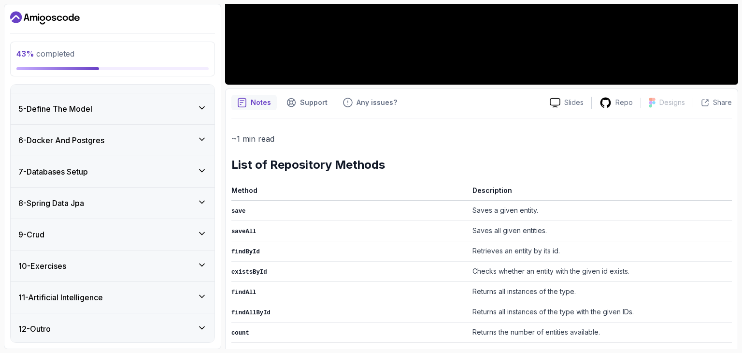
click at [193, 330] on div "12 - Outro" at bounding box center [112, 329] width 188 height 12
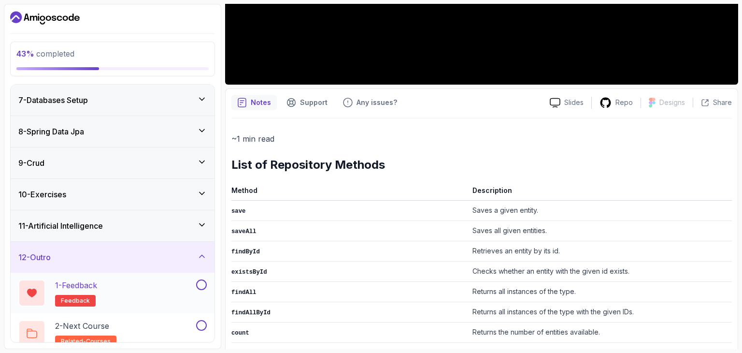
scroll to position [198, 0]
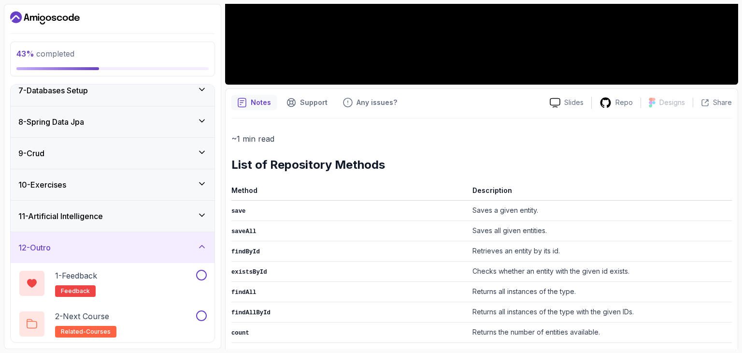
click at [182, 210] on div "11 - Artificial Intelligence" at bounding box center [112, 216] width 188 height 12
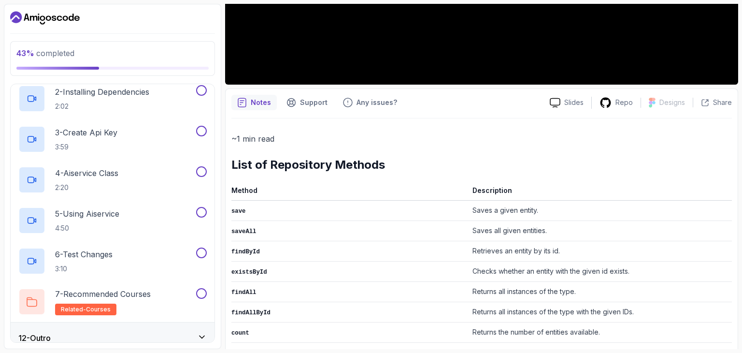
click at [144, 332] on div "12 - Outro" at bounding box center [112, 338] width 188 height 12
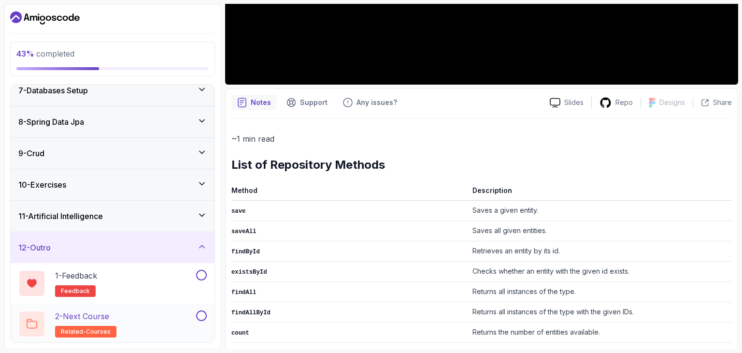
click at [136, 316] on div "2 - Next Course related-courses" at bounding box center [106, 323] width 176 height 27
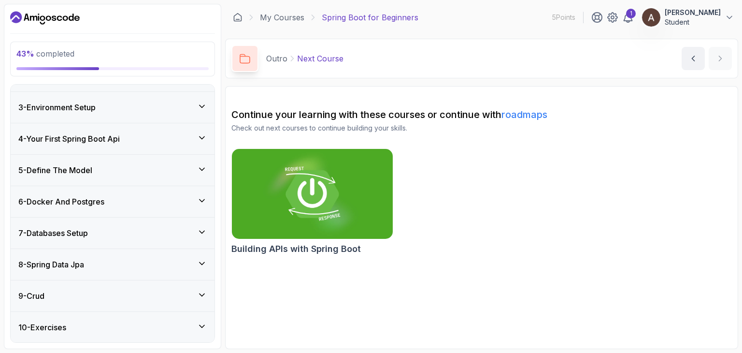
scroll to position [53, 0]
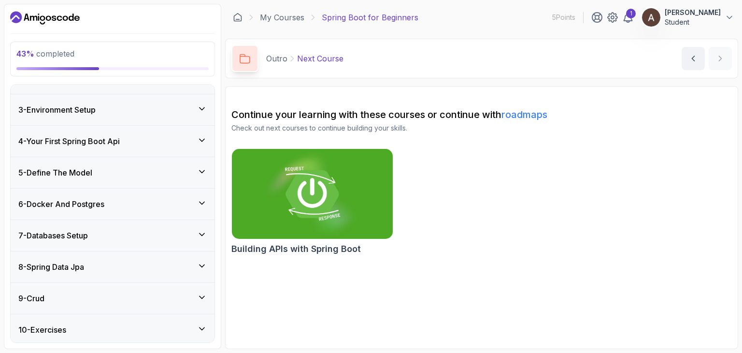
click at [187, 163] on div "5 - Define The Model" at bounding box center [113, 172] width 204 height 31
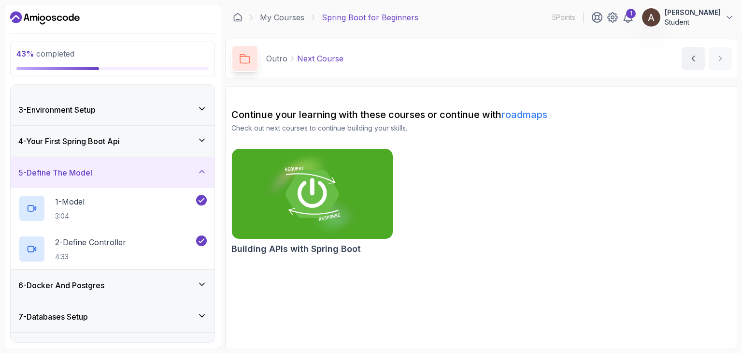
click at [169, 288] on div "6 - Docker And Postgres" at bounding box center [112, 285] width 188 height 12
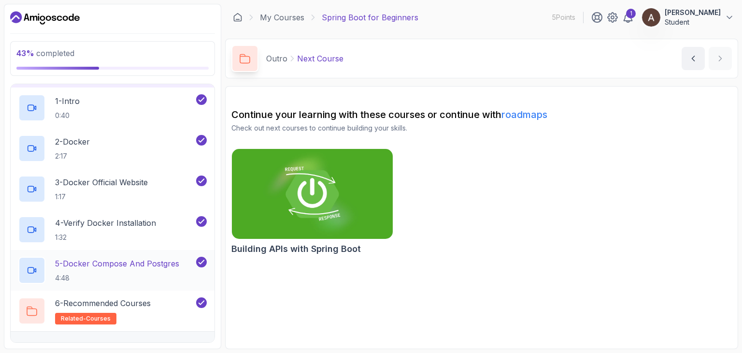
scroll to position [246, 0]
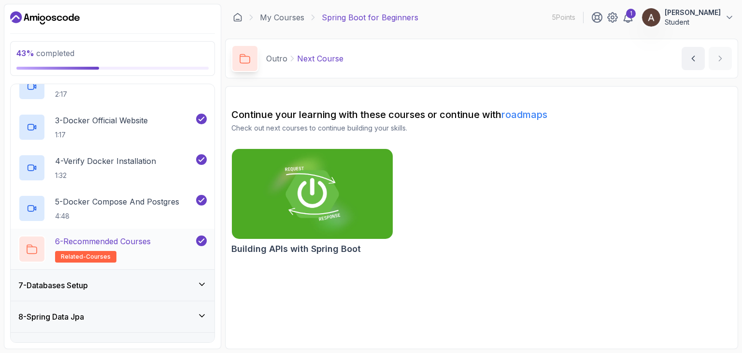
click at [176, 248] on div "6 - Recommended Courses related-courses" at bounding box center [106, 248] width 176 height 27
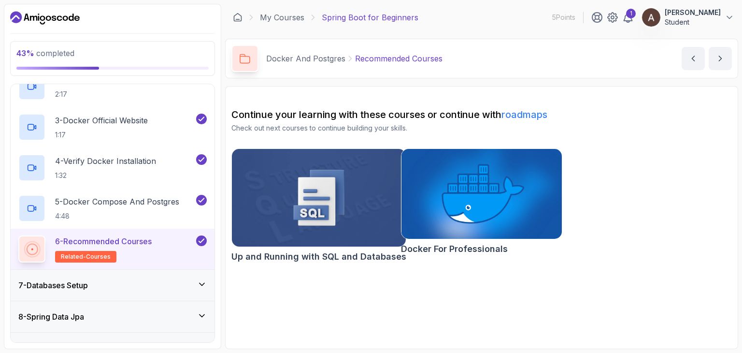
click at [323, 231] on img at bounding box center [319, 197] width 183 height 102
click at [88, 281] on h3 "7 - Databases Setup" at bounding box center [53, 285] width 70 height 12
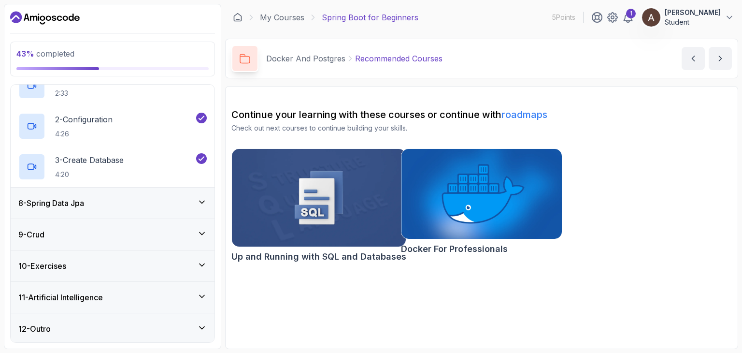
click at [116, 199] on div "8 - Spring Data Jpa" at bounding box center [112, 203] width 188 height 12
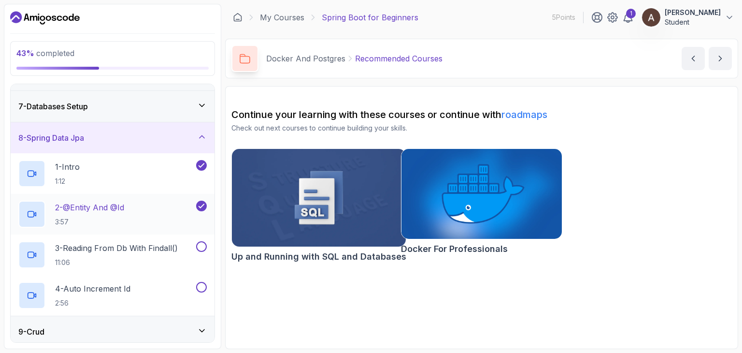
scroll to position [262, 0]
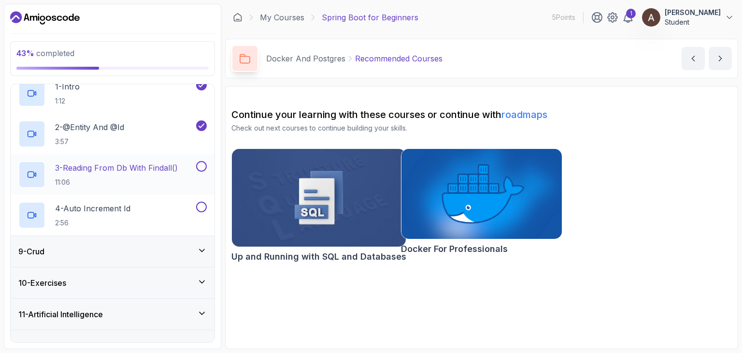
click at [130, 170] on p "3 - Reading From Db With Findall()" at bounding box center [116, 168] width 123 height 12
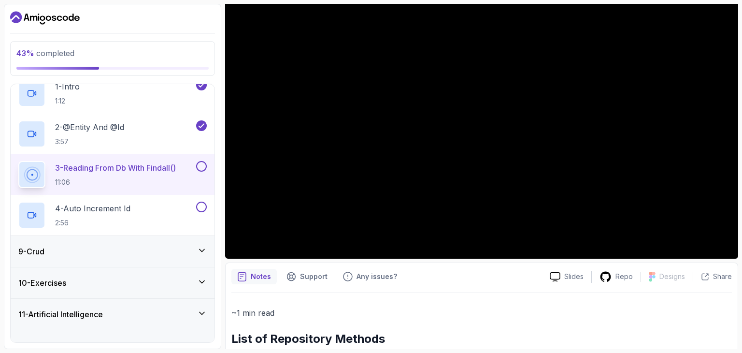
scroll to position [97, 0]
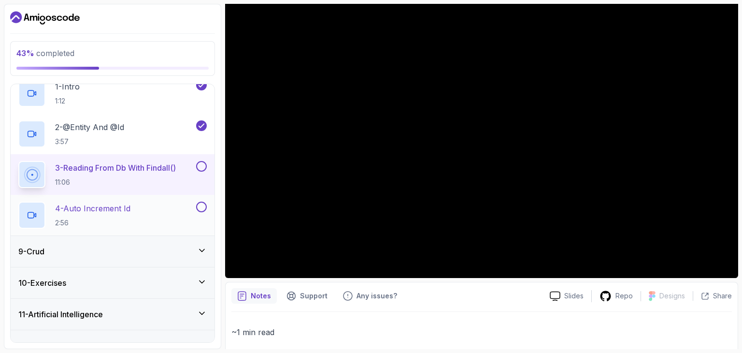
click at [157, 202] on div "4 - Auto Increment Id 2:56" at bounding box center [106, 215] width 176 height 27
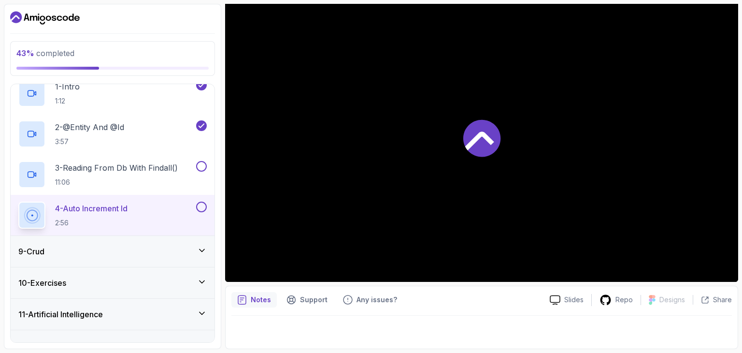
click at [472, 146] on icon at bounding box center [481, 137] width 37 height 37
click at [98, 259] on div "9 - Crud" at bounding box center [113, 251] width 204 height 31
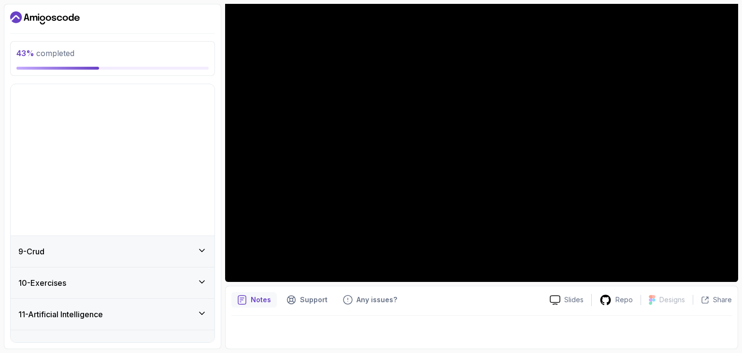
scroll to position [117, 0]
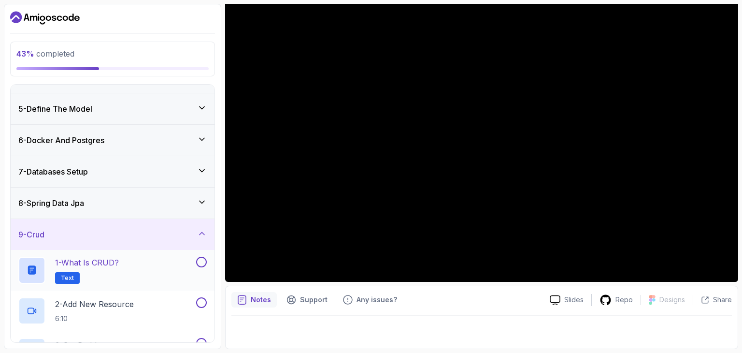
click at [109, 266] on p "1 - What is CRUD?" at bounding box center [87, 263] width 64 height 12
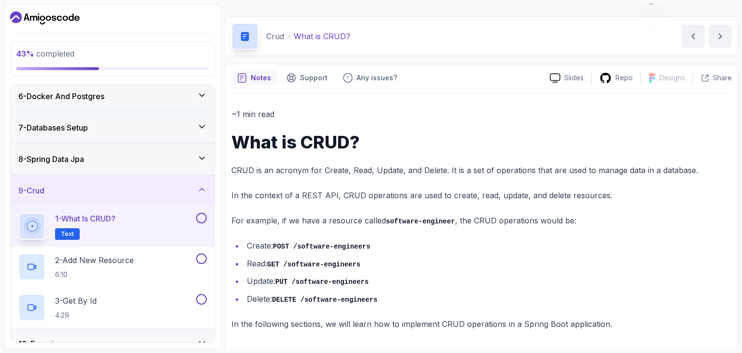
scroll to position [165, 0]
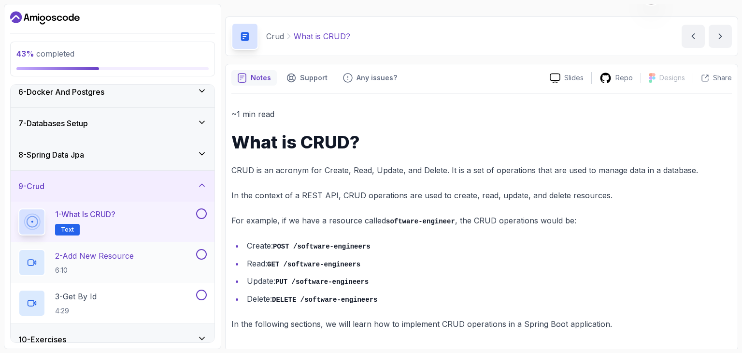
click at [128, 252] on p "2 - Add New Resource" at bounding box center [94, 256] width 79 height 12
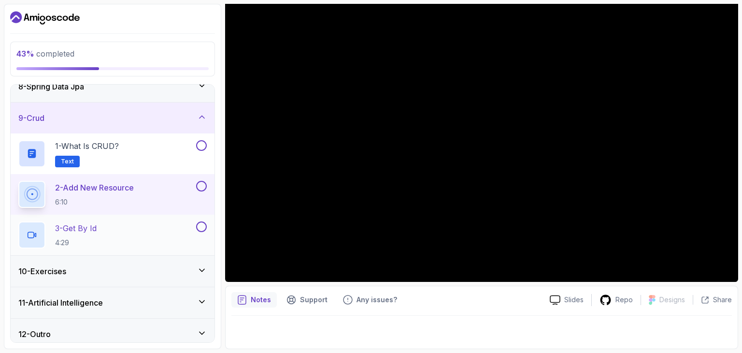
scroll to position [239, 0]
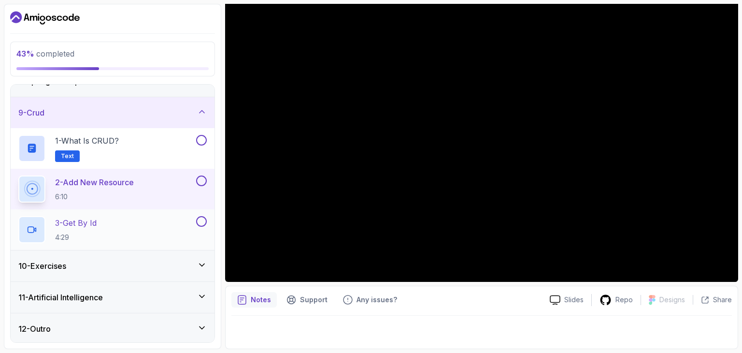
click at [77, 227] on p "3 - Get By Id" at bounding box center [76, 223] width 42 height 12
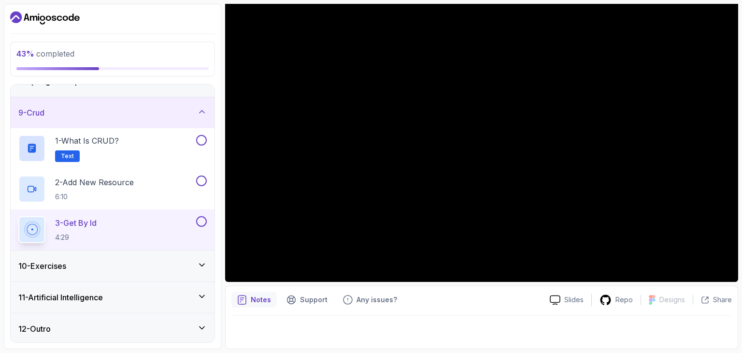
click at [202, 291] on icon at bounding box center [202, 296] width 10 height 10
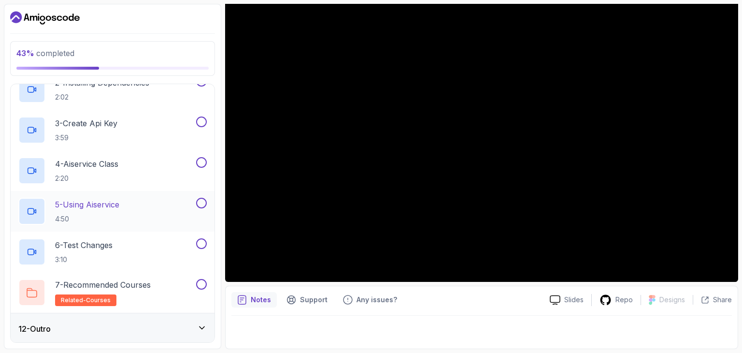
scroll to position [401, 0]
click at [120, 322] on div "12 - Outro" at bounding box center [112, 328] width 188 height 12
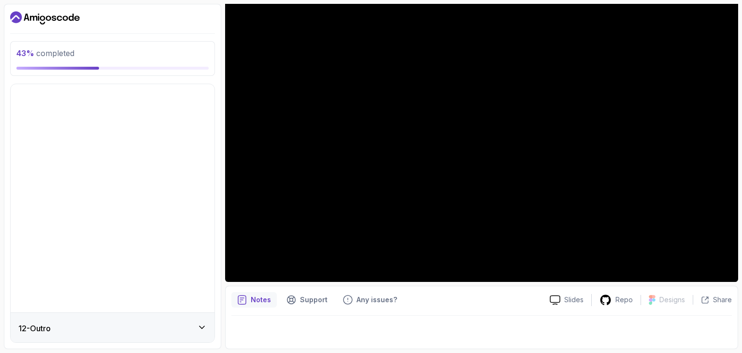
scroll to position [117, 0]
